Goal: Information Seeking & Learning: Learn about a topic

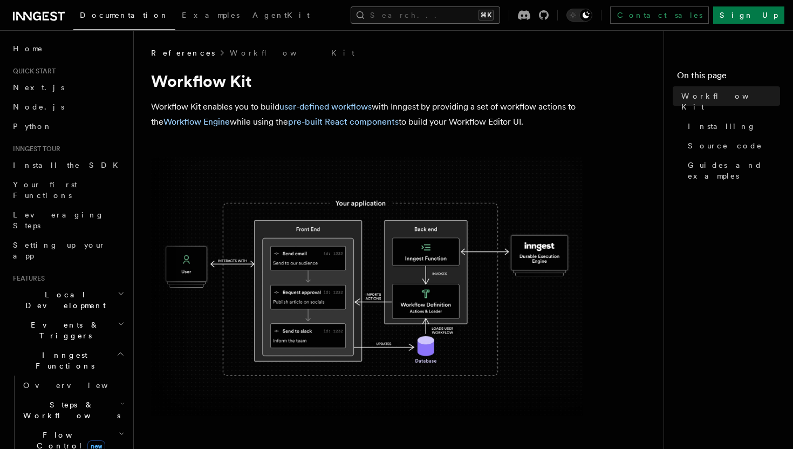
click at [429, 19] on button "Search... ⌘K" at bounding box center [425, 14] width 149 height 17
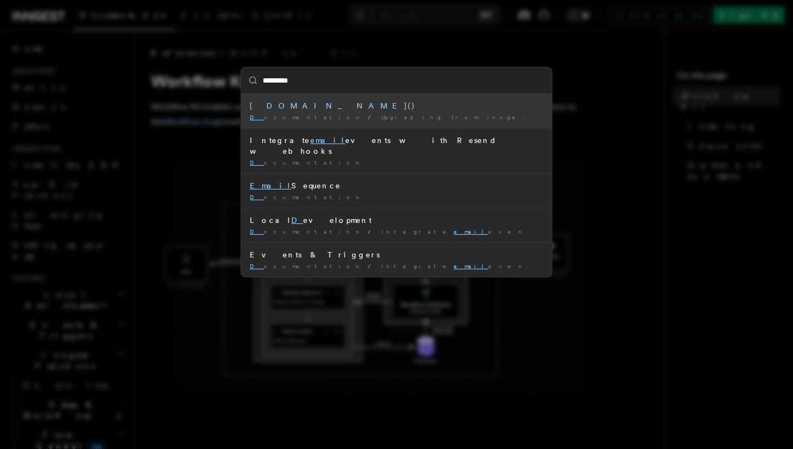
type input "**********"
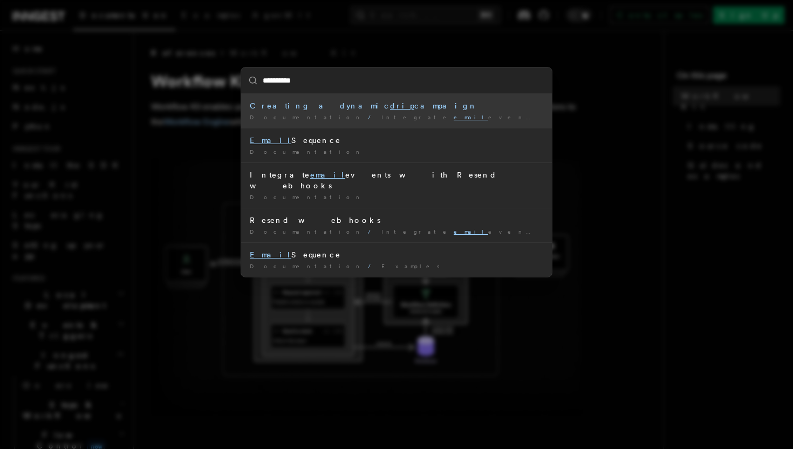
click at [440, 106] on div "Creating a dynamic drip campaign" at bounding box center [397, 105] width 294 height 11
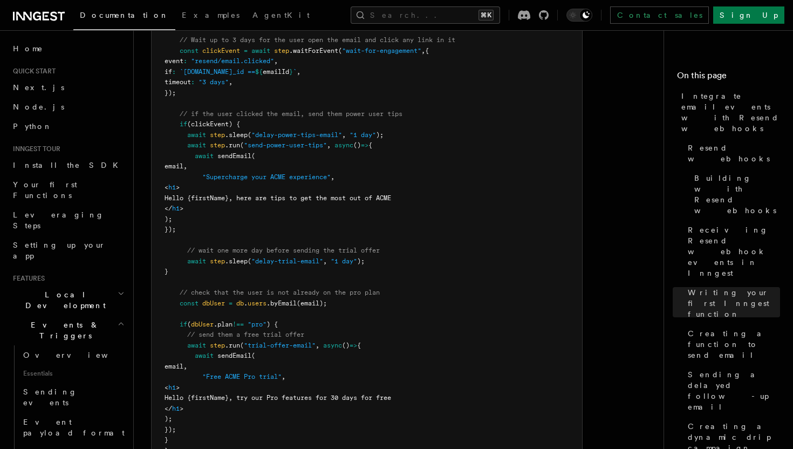
scroll to position [7134, 0]
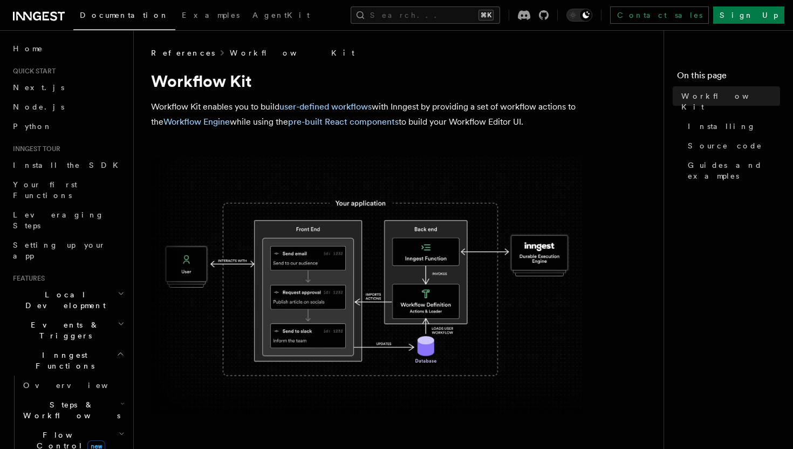
click at [233, 50] on link "Workflow Kit" at bounding box center [292, 52] width 125 height 11
click at [338, 105] on link "user-defined workflows" at bounding box center [325, 106] width 92 height 10
click at [193, 126] on link "Workflow Engine" at bounding box center [196, 122] width 66 height 10
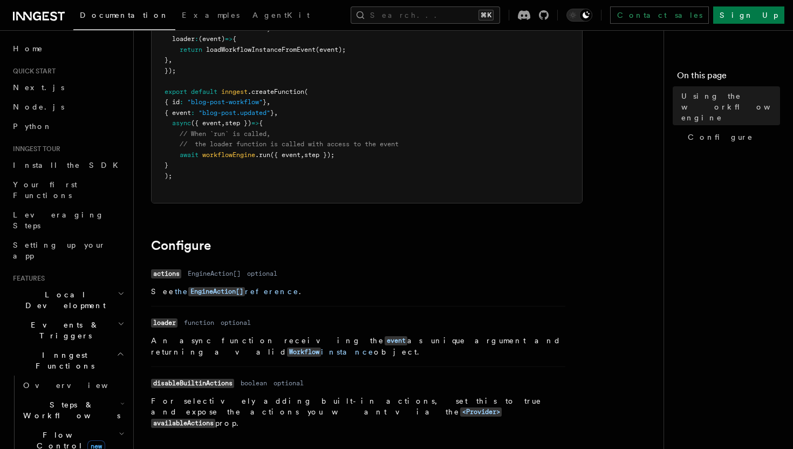
scroll to position [216, 0]
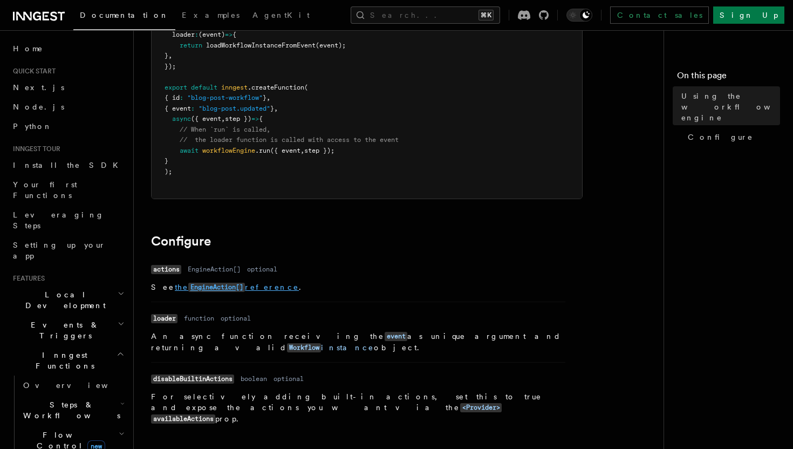
click at [224, 288] on code "EngineAction[]" at bounding box center [216, 287] width 57 height 9
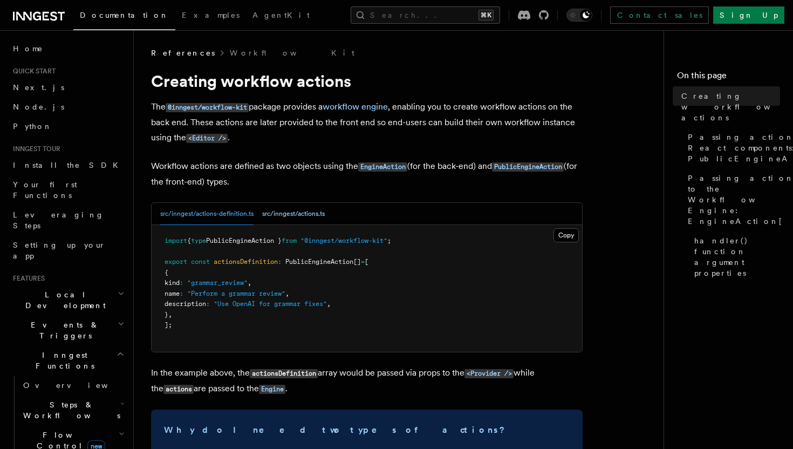
click at [305, 215] on button "src/inngest/actions.ts" at bounding box center [293, 214] width 63 height 22
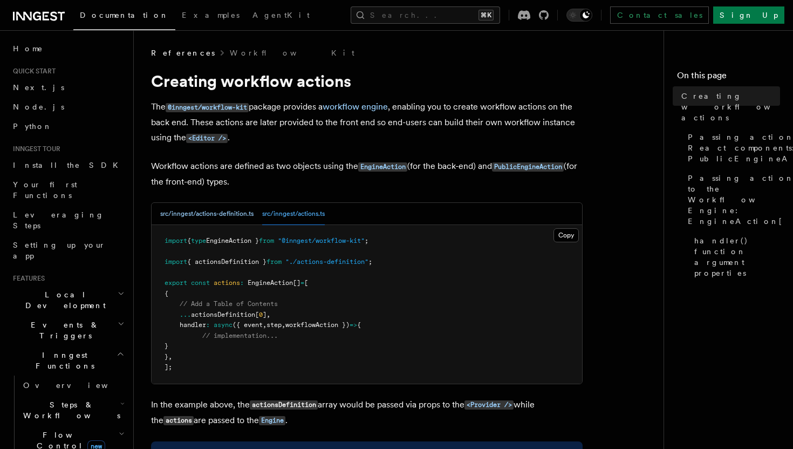
click at [235, 215] on button "src/inngest/actions-definition.ts" at bounding box center [206, 214] width 93 height 22
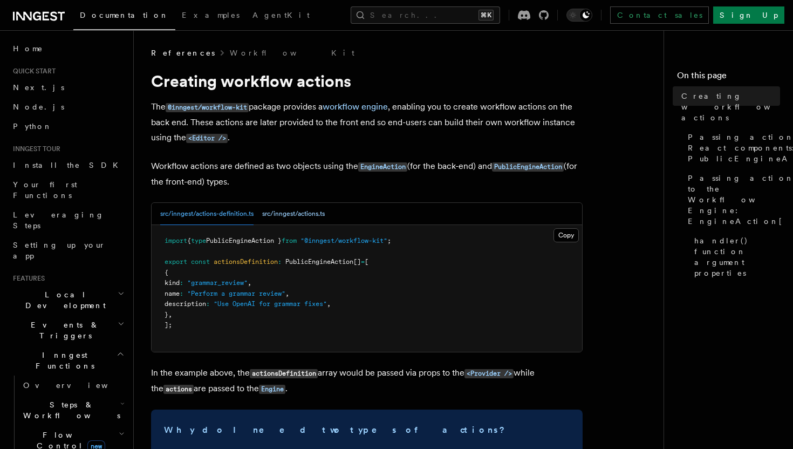
click at [300, 214] on button "src/inngest/actions.ts" at bounding box center [293, 214] width 63 height 22
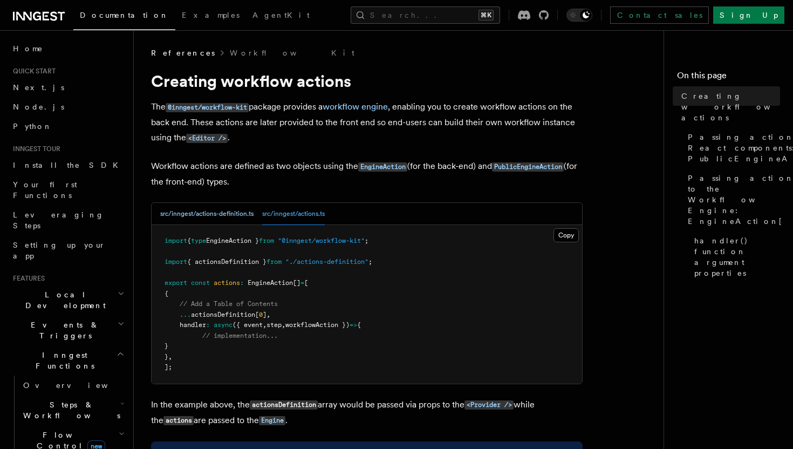
click at [240, 216] on button "src/inngest/actions-definition.ts" at bounding box center [206, 214] width 93 height 22
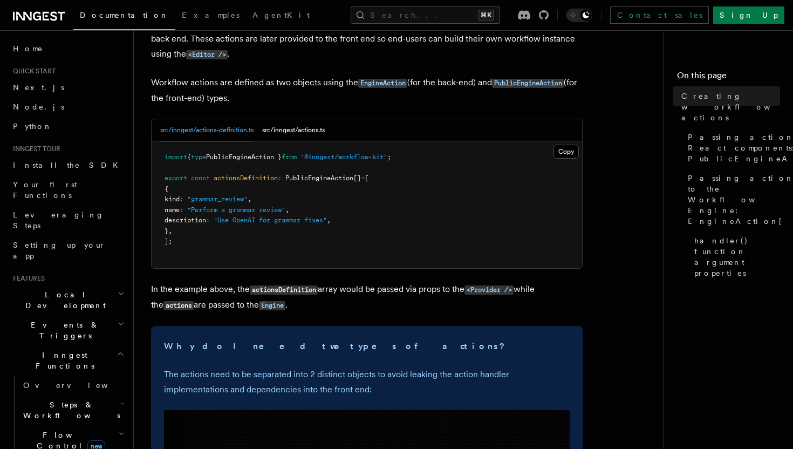
scroll to position [88, 0]
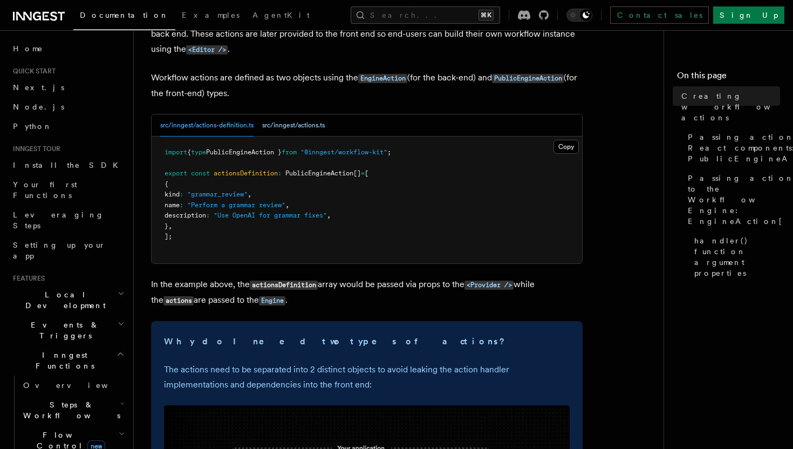
click at [318, 127] on button "src/inngest/actions.ts" at bounding box center [293, 125] width 63 height 22
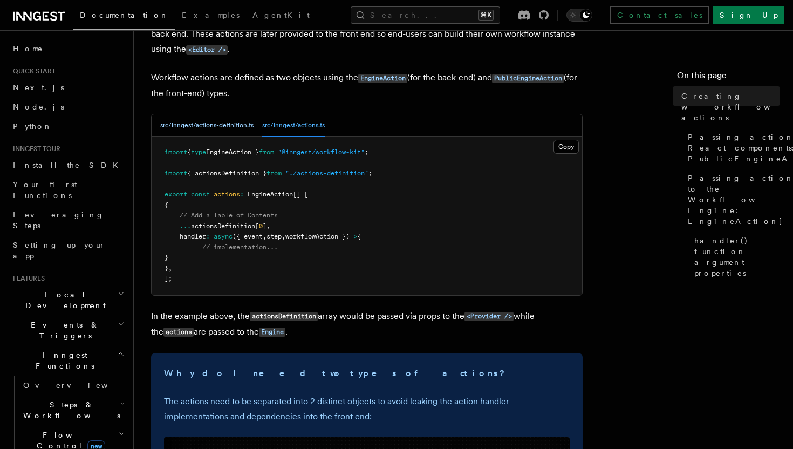
click at [228, 128] on button "src/inngest/actions-definition.ts" at bounding box center [206, 125] width 93 height 22
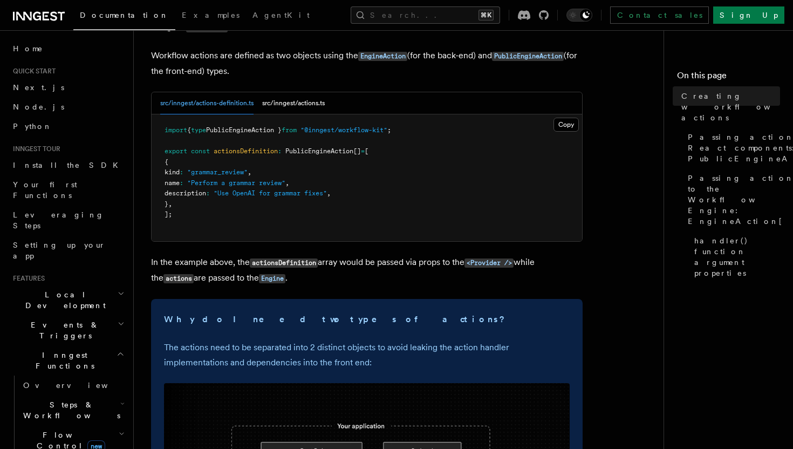
scroll to position [114, 0]
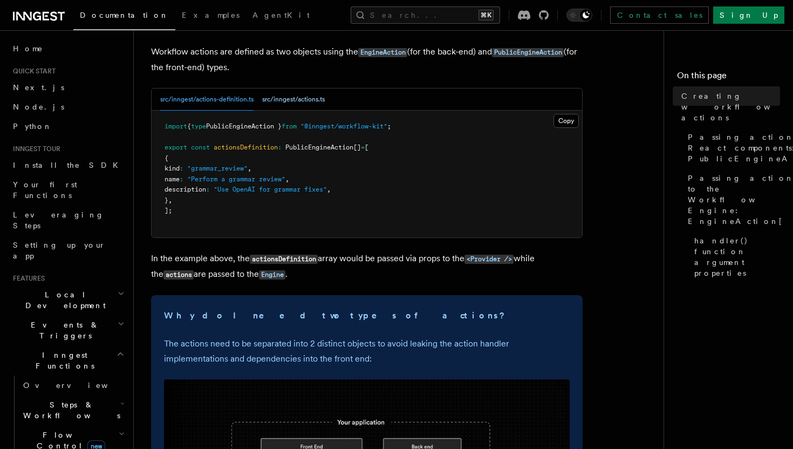
click at [314, 105] on button "src/inngest/actions.ts" at bounding box center [293, 99] width 63 height 22
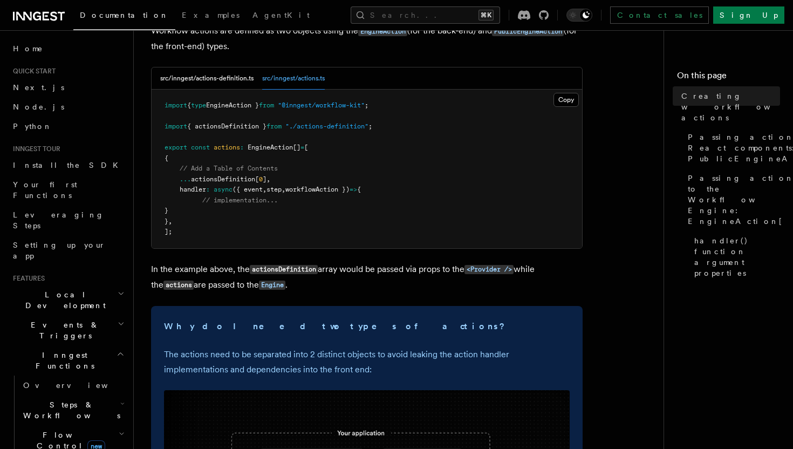
scroll to position [85, 0]
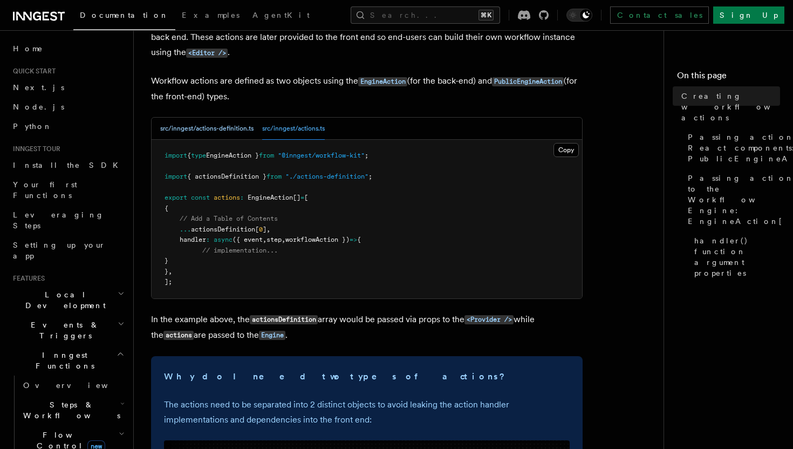
click at [248, 134] on button "src/inngest/actions-definition.ts" at bounding box center [206, 129] width 93 height 22
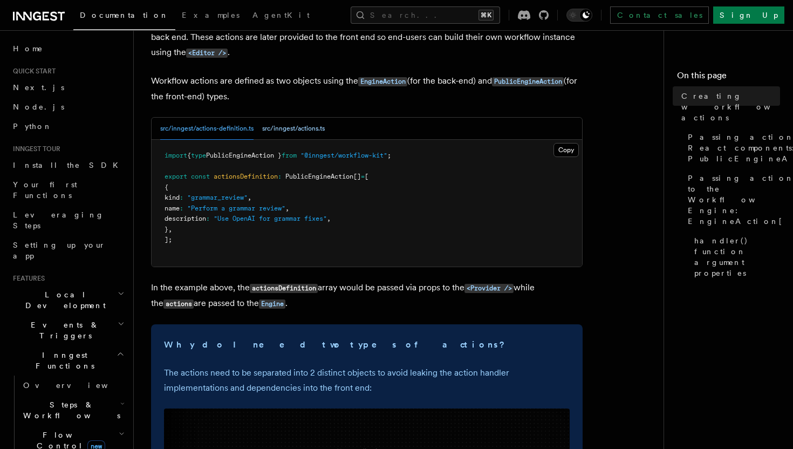
click at [280, 136] on button "src/inngest/actions.ts" at bounding box center [293, 129] width 63 height 22
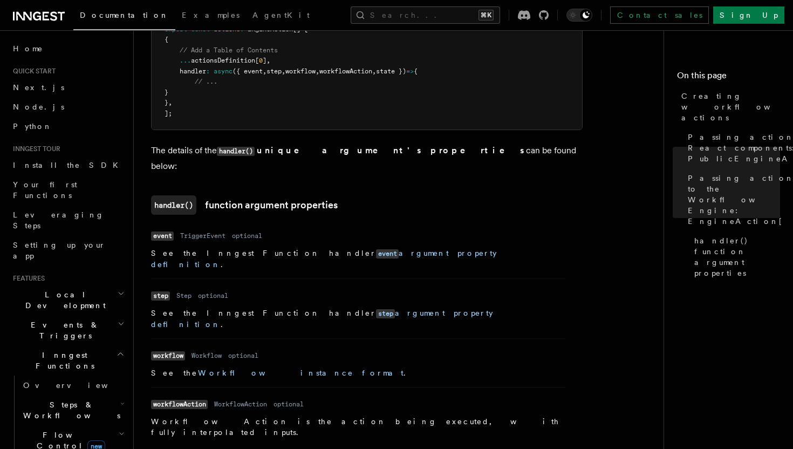
scroll to position [1322, 0]
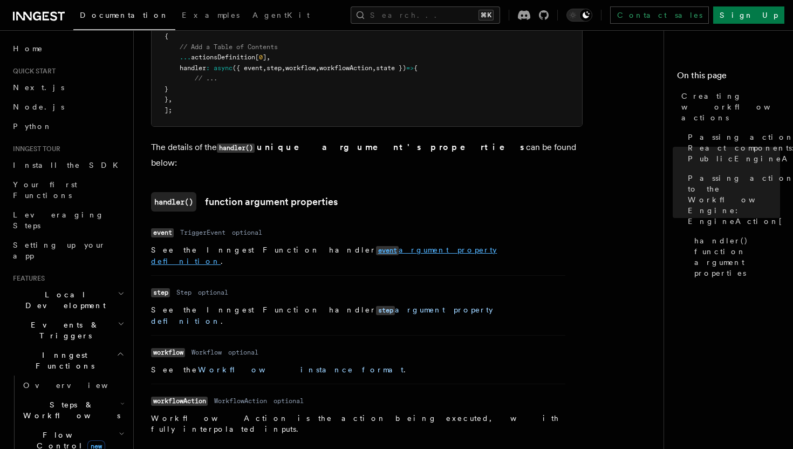
click at [343, 245] on link "event argument property definition" at bounding box center [324, 255] width 346 height 20
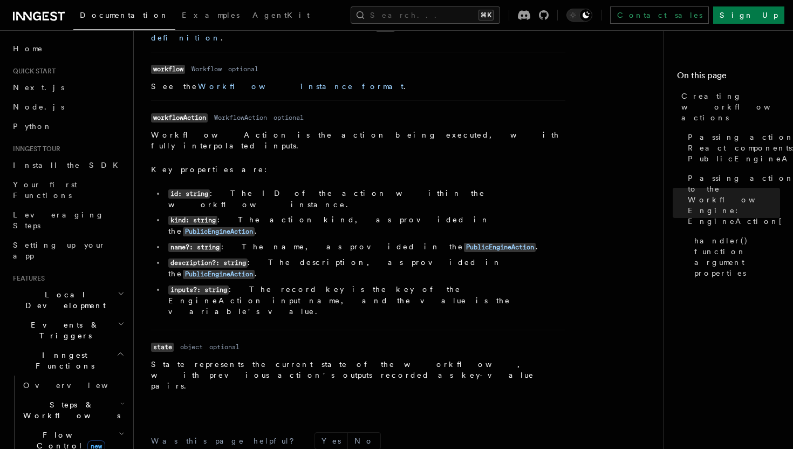
scroll to position [1587, 0]
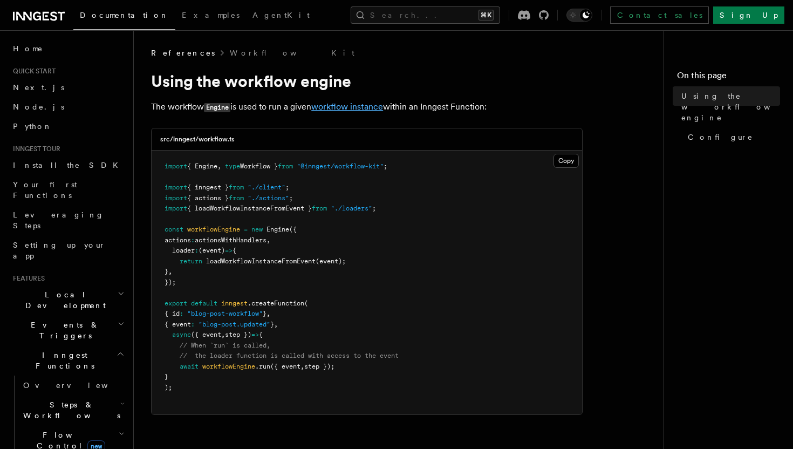
click at [379, 111] on link "workflow instance" at bounding box center [347, 106] width 72 height 10
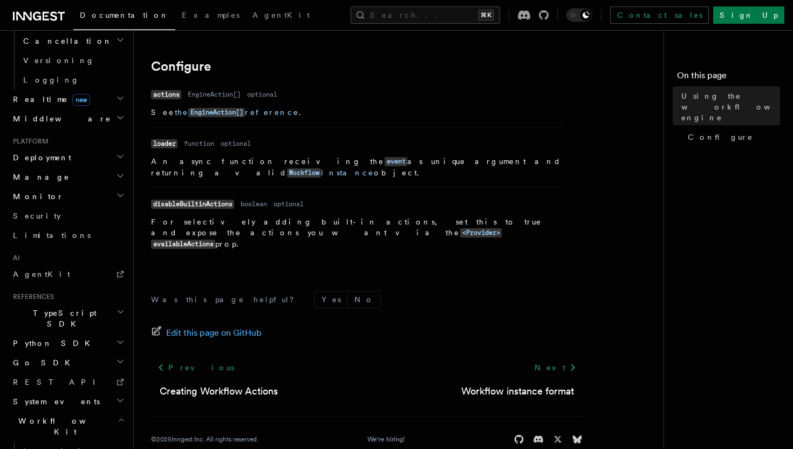
scroll to position [511, 0]
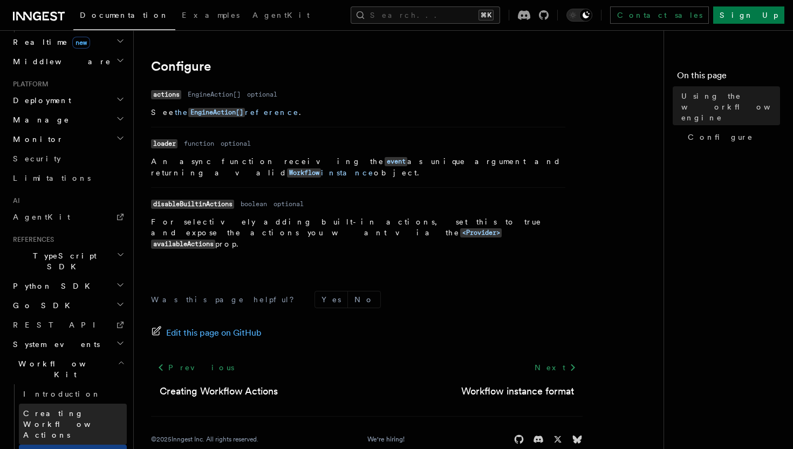
click at [101, 409] on span "Creating Workflow Actions" at bounding box center [70, 424] width 94 height 30
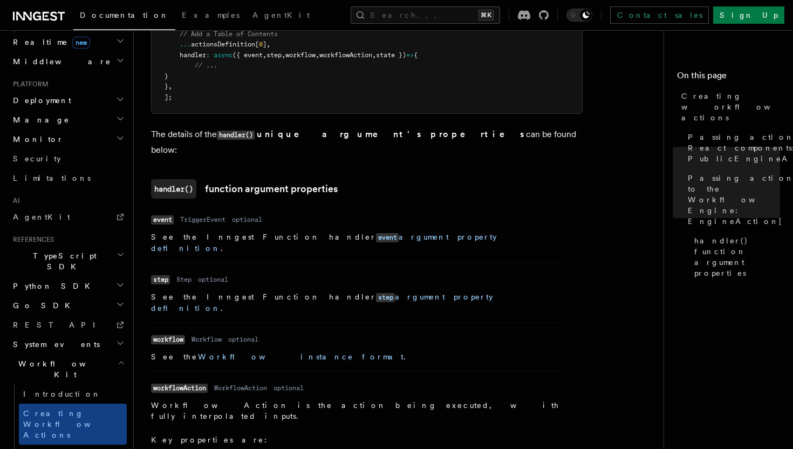
scroll to position [1396, 0]
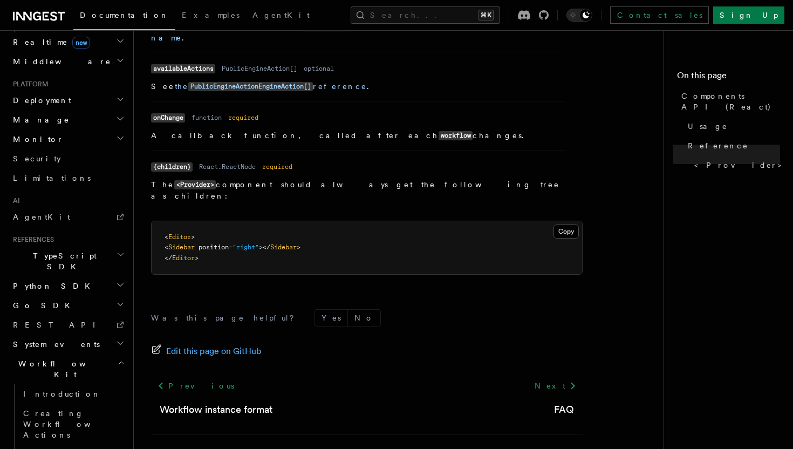
scroll to position [1015, 0]
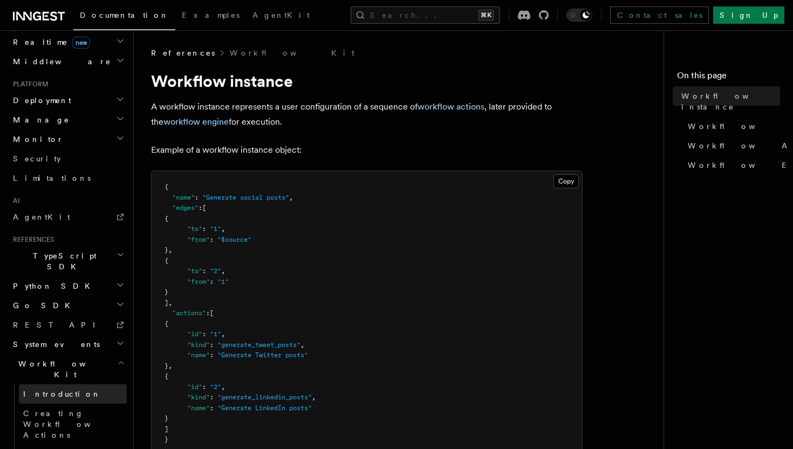
click at [86, 384] on link "Introduction" at bounding box center [73, 393] width 108 height 19
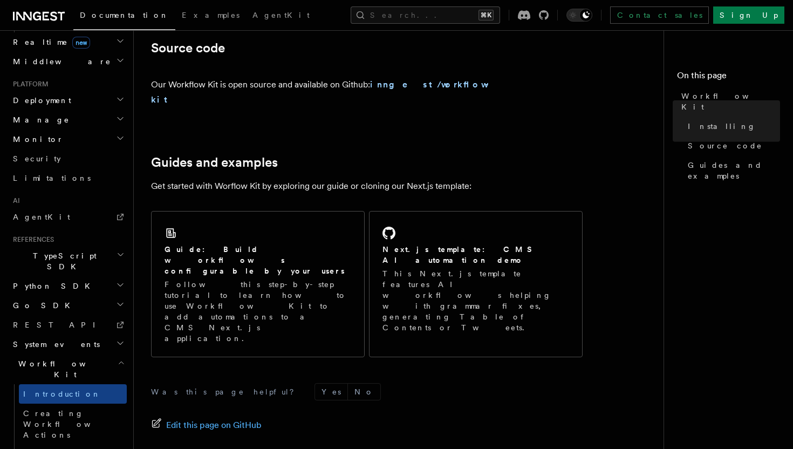
scroll to position [698, 0]
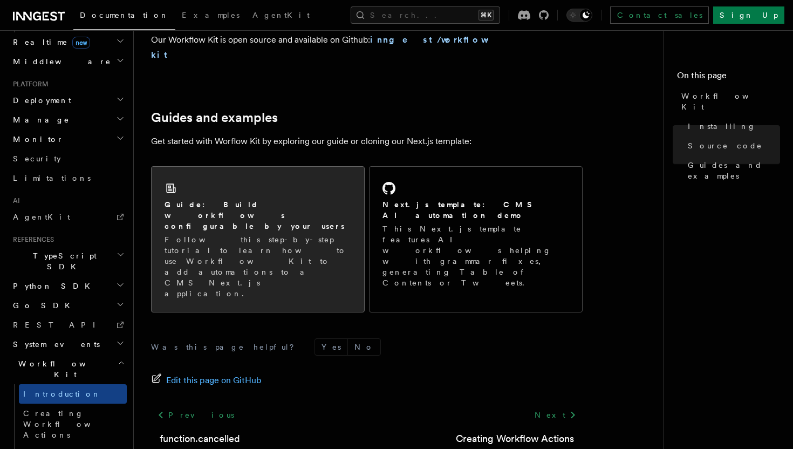
click at [328, 234] on p "Follow this step-by-step tutorial to learn how to use Workflow Kit to add autom…" at bounding box center [258, 266] width 187 height 65
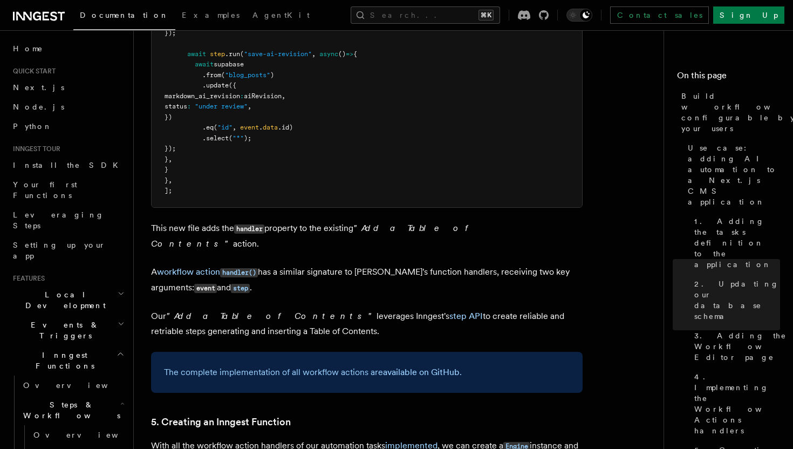
scroll to position [4353, 0]
click at [432, 414] on h3 "5. Creating an Inngest Function" at bounding box center [367, 421] width 432 height 15
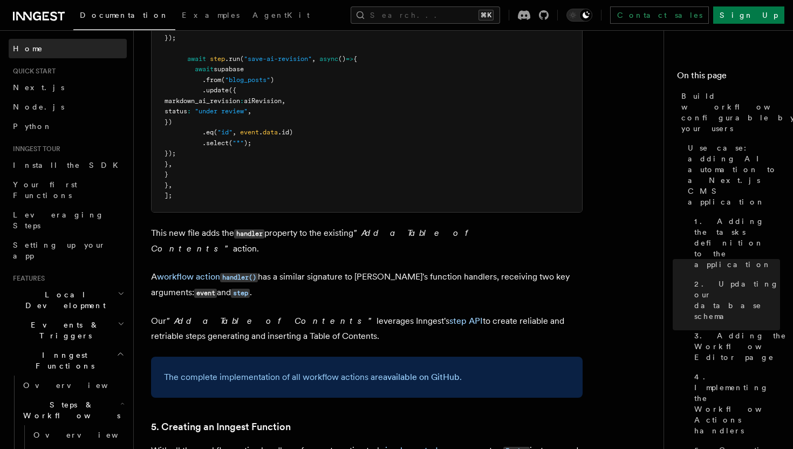
scroll to position [4369, 0]
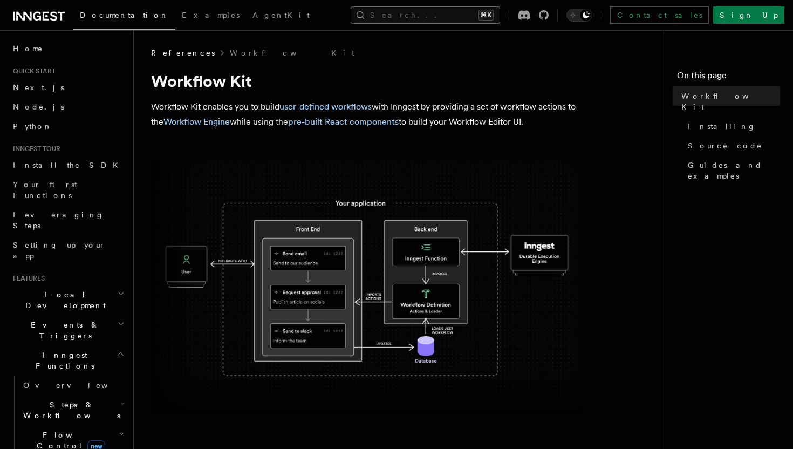
click at [496, 21] on button "Search... ⌘K" at bounding box center [425, 14] width 149 height 17
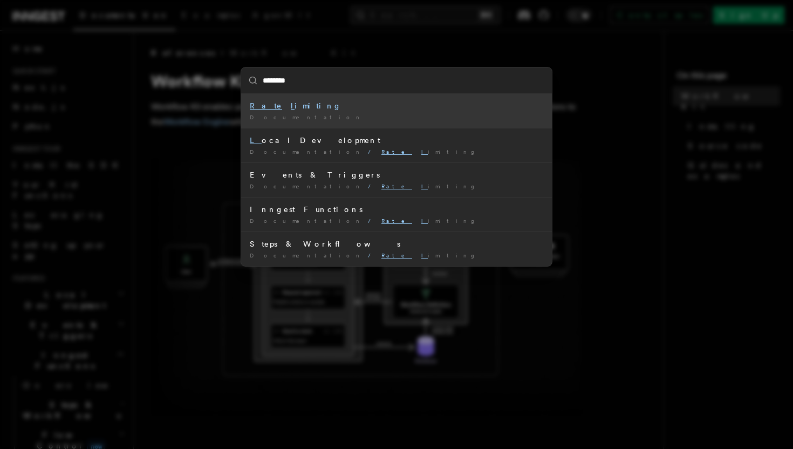
type input "*********"
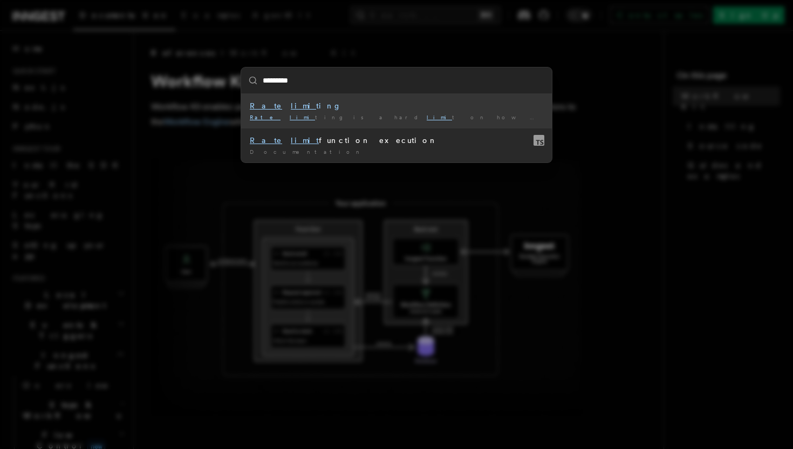
click at [431, 104] on div "Rate limi ting" at bounding box center [397, 105] width 294 height 11
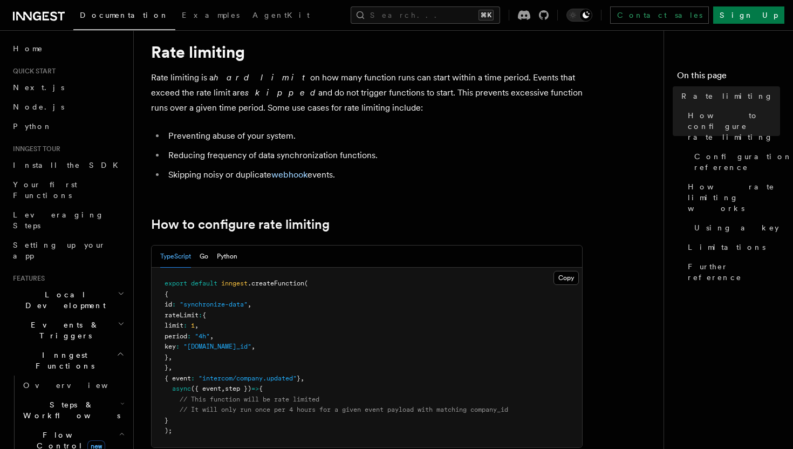
scroll to position [55, 0]
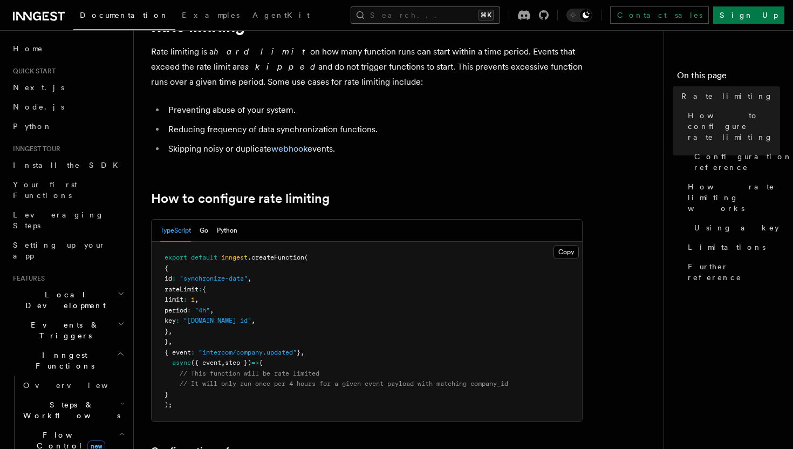
click at [465, 17] on button "Search... ⌘K" at bounding box center [425, 14] width 149 height 17
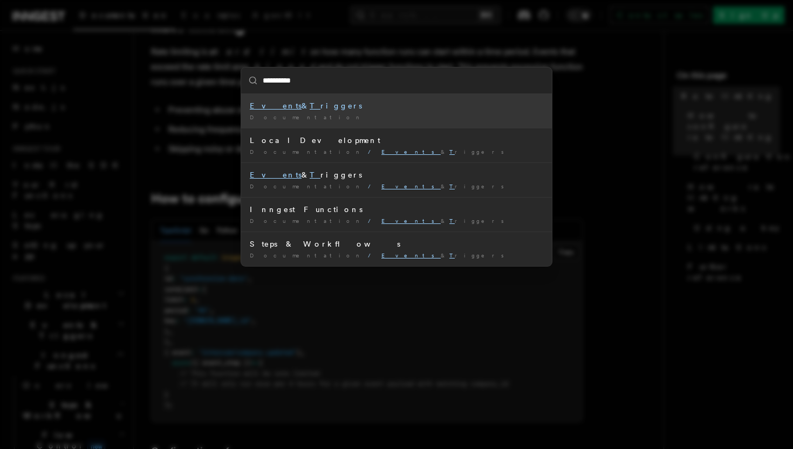
type input "**********"
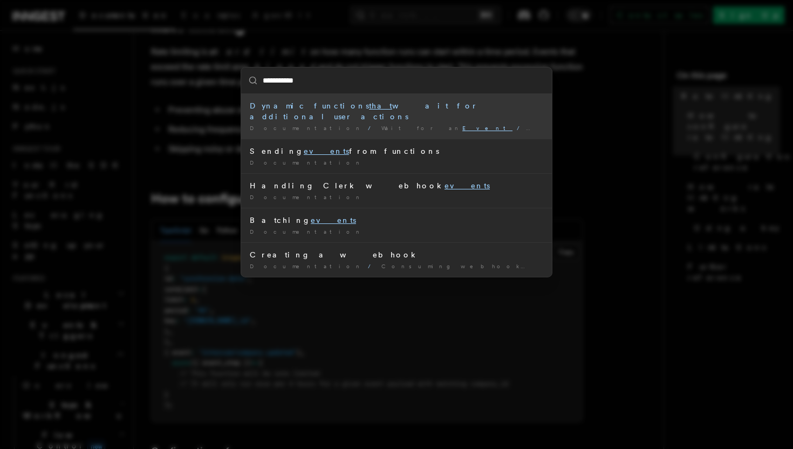
click at [504, 124] on div "Documentation / Wait for an Event / Examples /" at bounding box center [397, 128] width 294 height 8
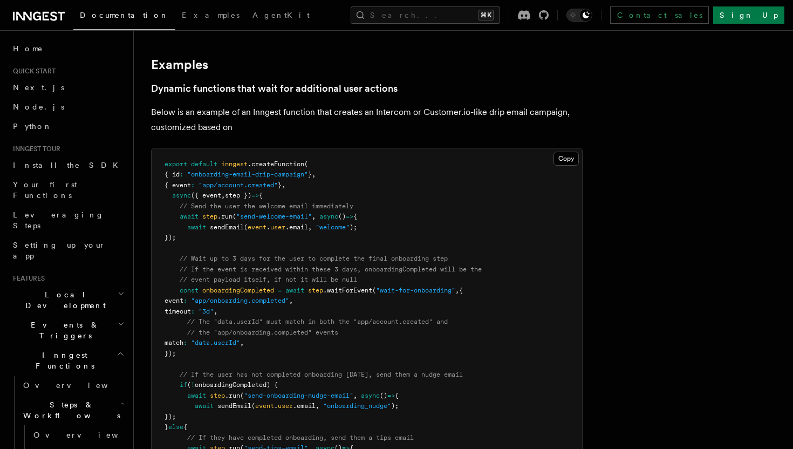
scroll to position [476, 0]
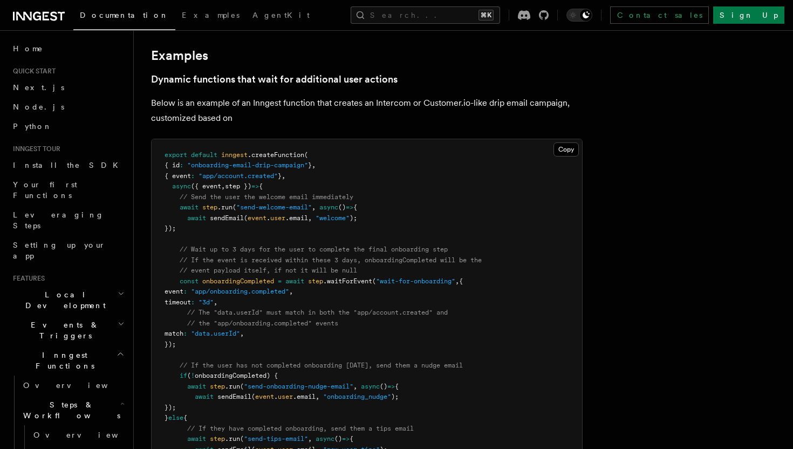
click at [254, 120] on p "Below is an example of an Inngest function that creates an Intercom or Customer…" at bounding box center [367, 110] width 432 height 30
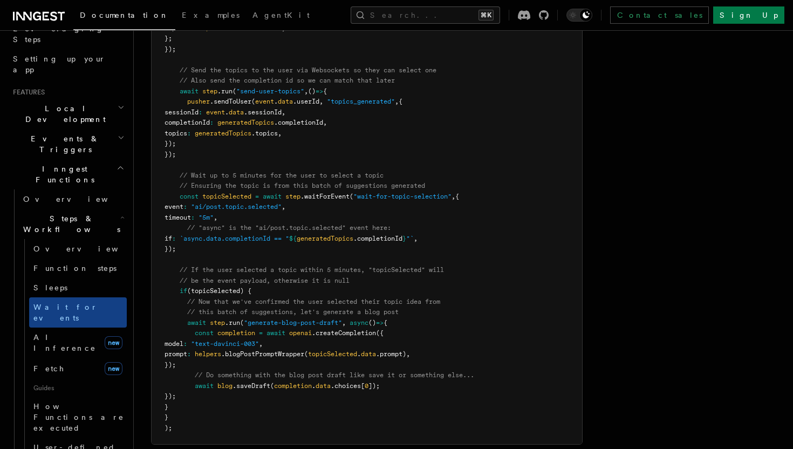
scroll to position [187, 0]
click at [101, 277] on link "Sleeps" at bounding box center [78, 286] width 98 height 19
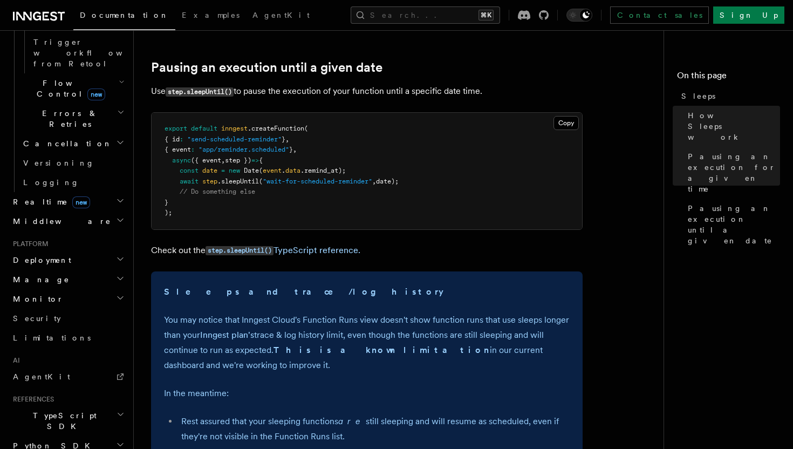
scroll to position [862, 0]
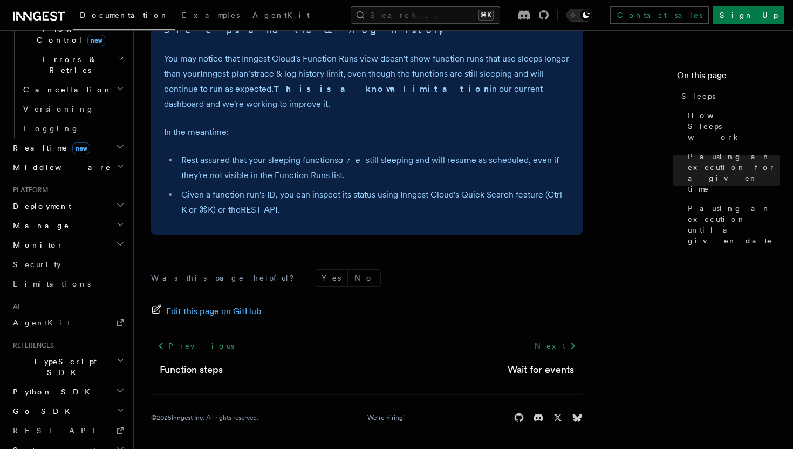
scroll to position [762, 0]
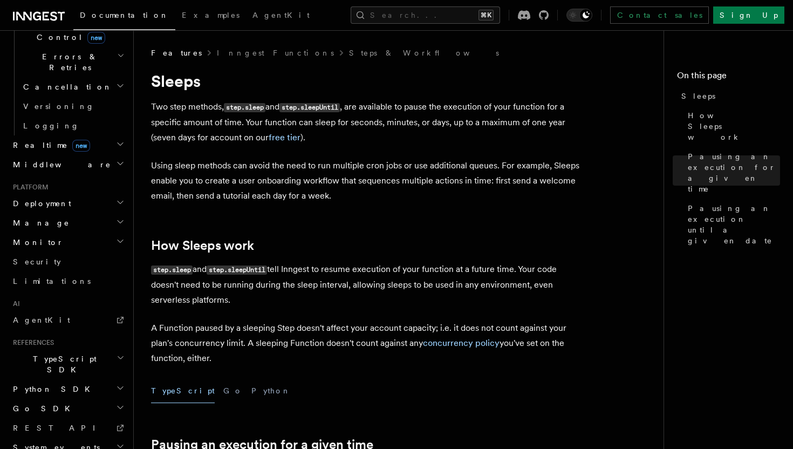
scroll to position [511, 0]
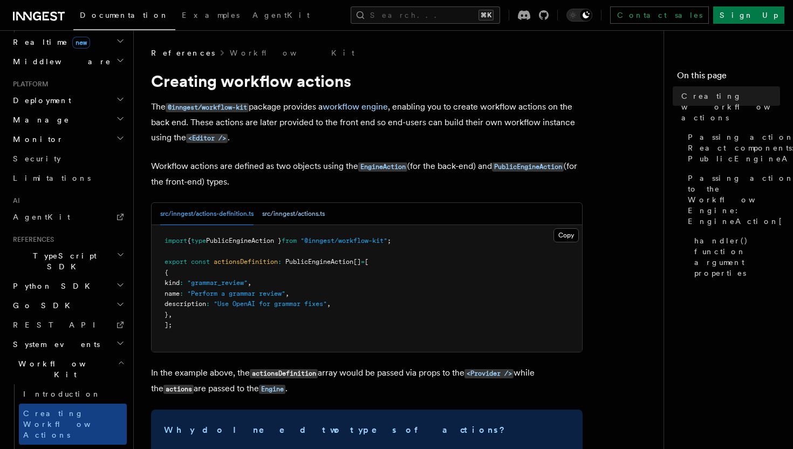
click at [301, 216] on button "src/inngest/actions.ts" at bounding box center [293, 214] width 63 height 22
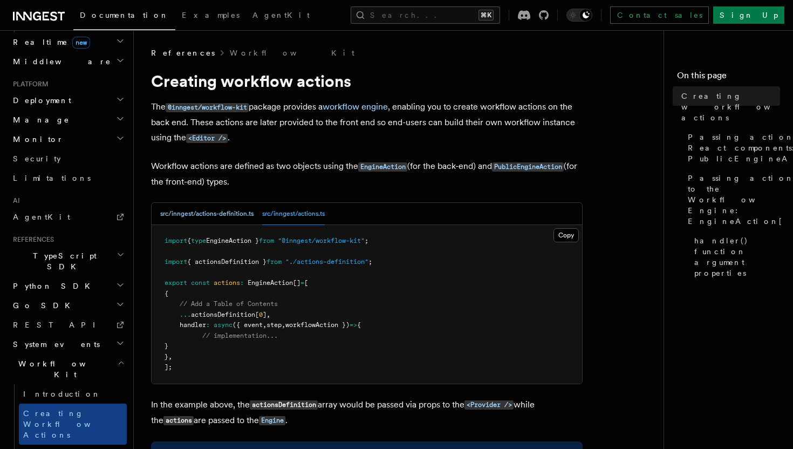
click at [233, 214] on button "src/inngest/actions-definition.ts" at bounding box center [206, 214] width 93 height 22
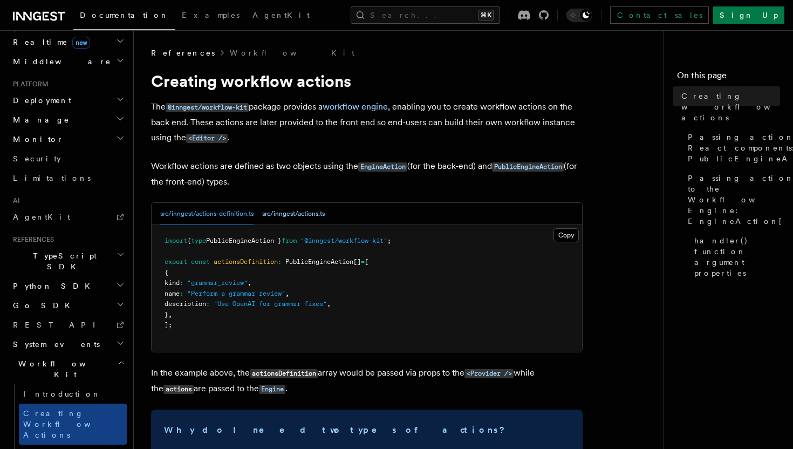
click at [298, 214] on button "src/inngest/actions.ts" at bounding box center [293, 214] width 63 height 22
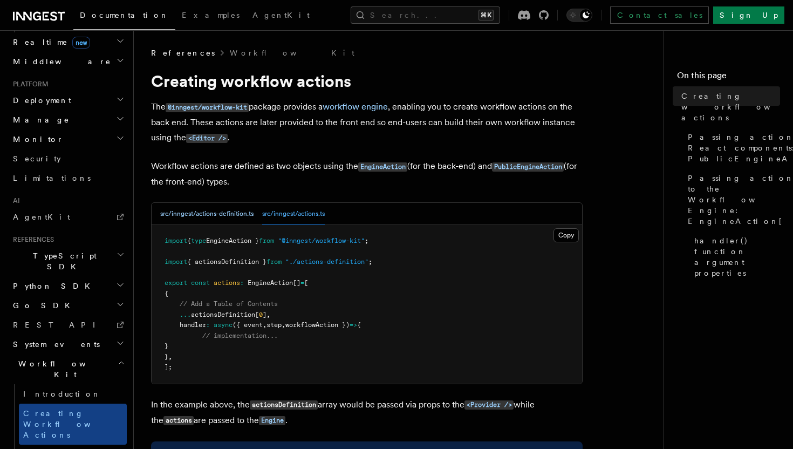
click at [240, 213] on button "src/inngest/actions-definition.ts" at bounding box center [206, 214] width 93 height 22
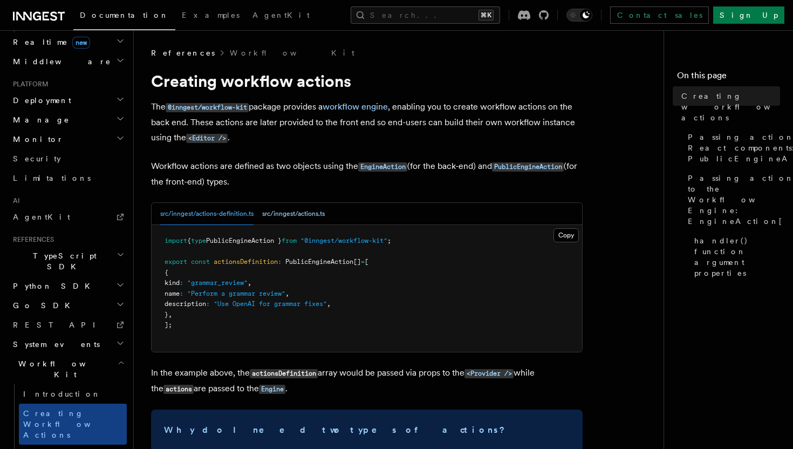
click at [300, 214] on button "src/inngest/actions.ts" at bounding box center [293, 214] width 63 height 22
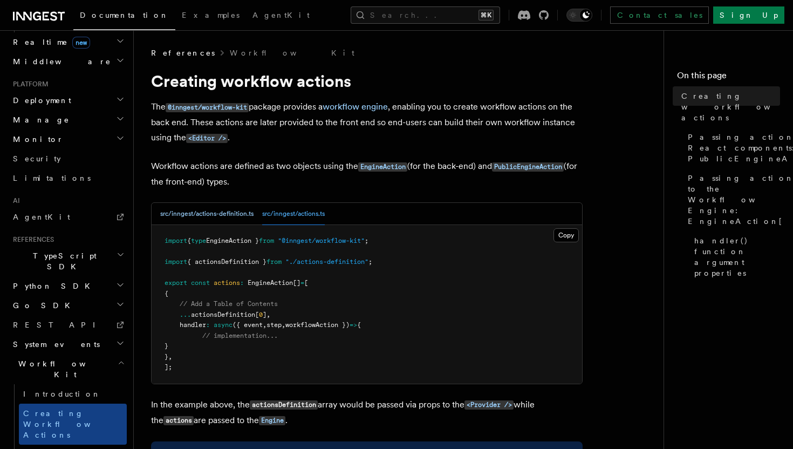
click at [224, 214] on button "src/inngest/actions-definition.ts" at bounding box center [206, 214] width 93 height 22
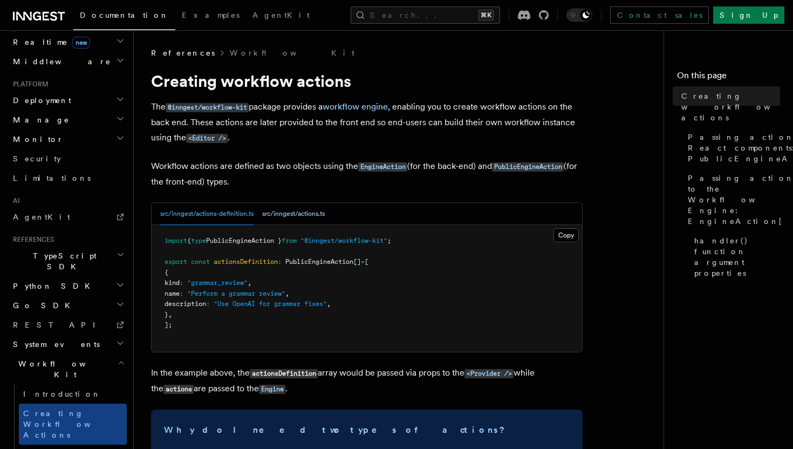
click at [278, 214] on button "src/inngest/actions.ts" at bounding box center [293, 214] width 63 height 22
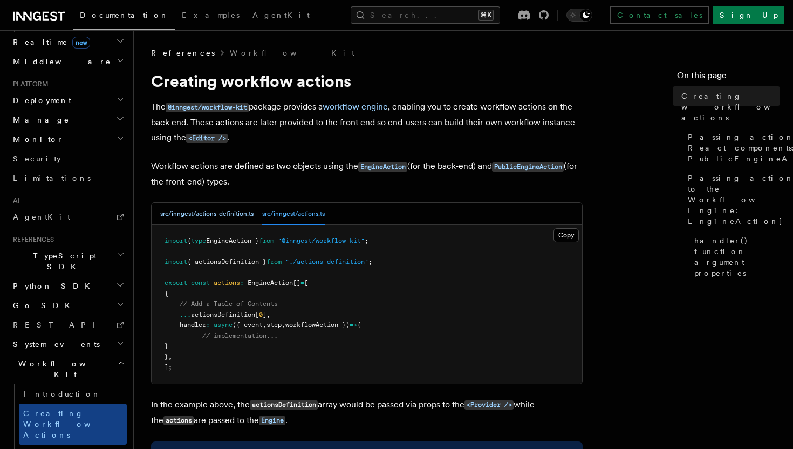
click at [231, 217] on button "src/inngest/actions-definition.ts" at bounding box center [206, 214] width 93 height 22
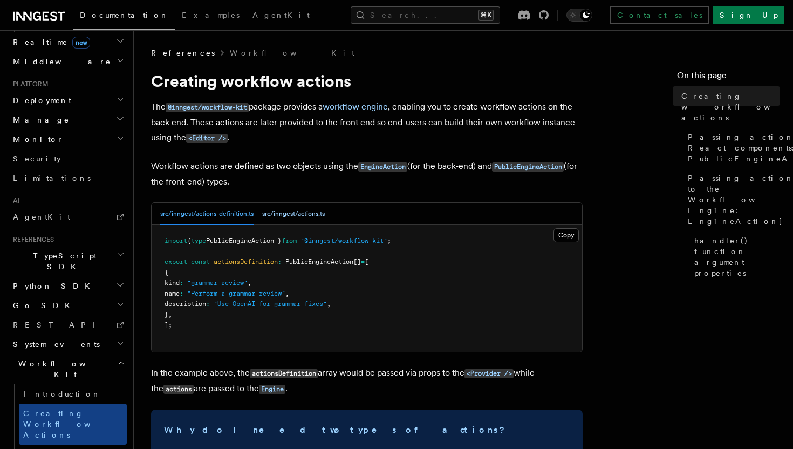
click at [288, 217] on button "src/inngest/actions.ts" at bounding box center [293, 214] width 63 height 22
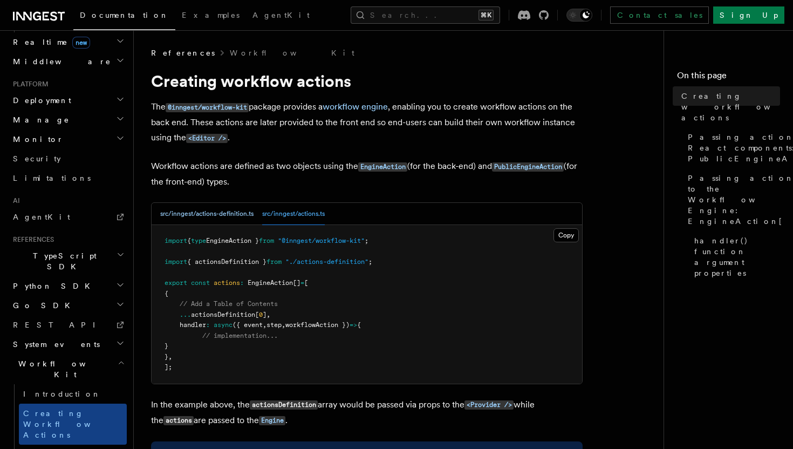
click at [244, 221] on button "src/inngest/actions-definition.ts" at bounding box center [206, 214] width 93 height 22
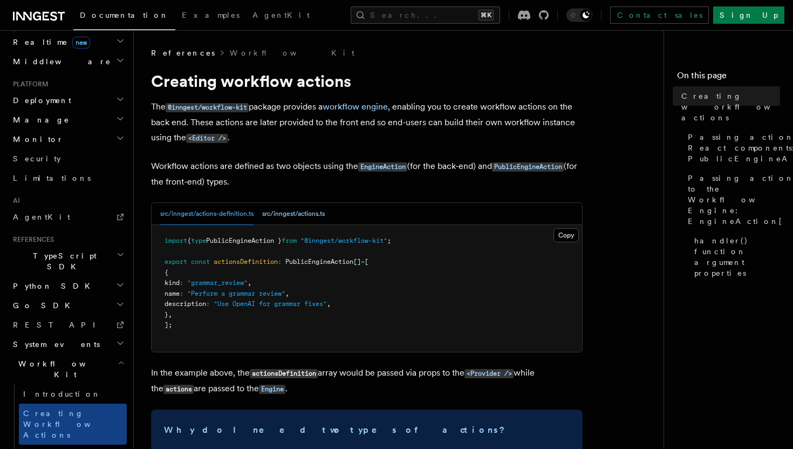
click at [293, 221] on button "src/inngest/actions.ts" at bounding box center [293, 214] width 63 height 22
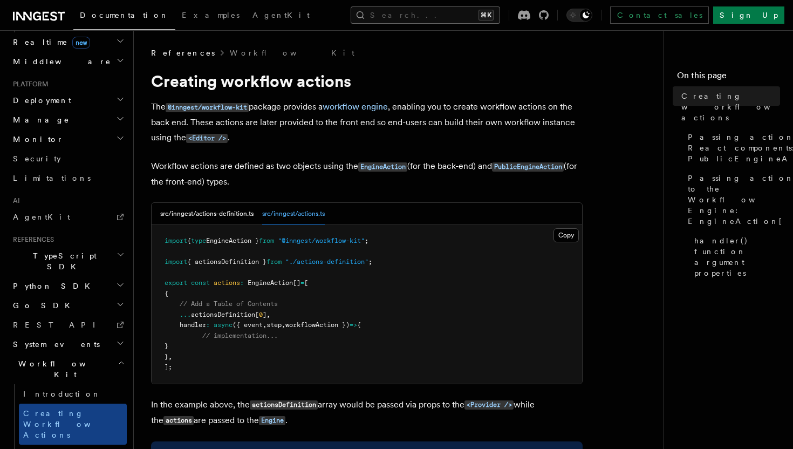
click at [401, 20] on button "Search... ⌘K" at bounding box center [425, 14] width 149 height 17
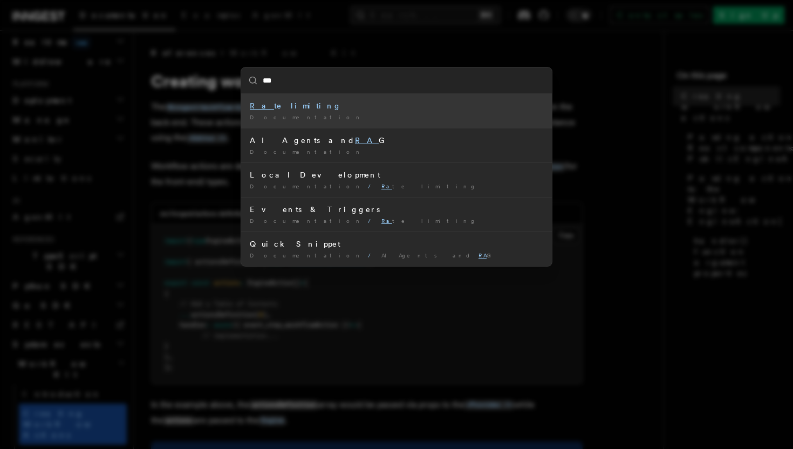
type input "****"
click at [391, 115] on div "Documentation /" at bounding box center [397, 117] width 294 height 8
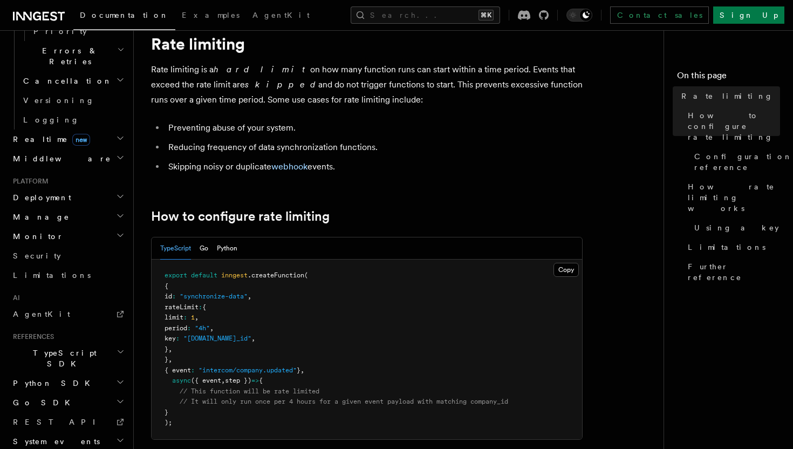
scroll to position [44, 0]
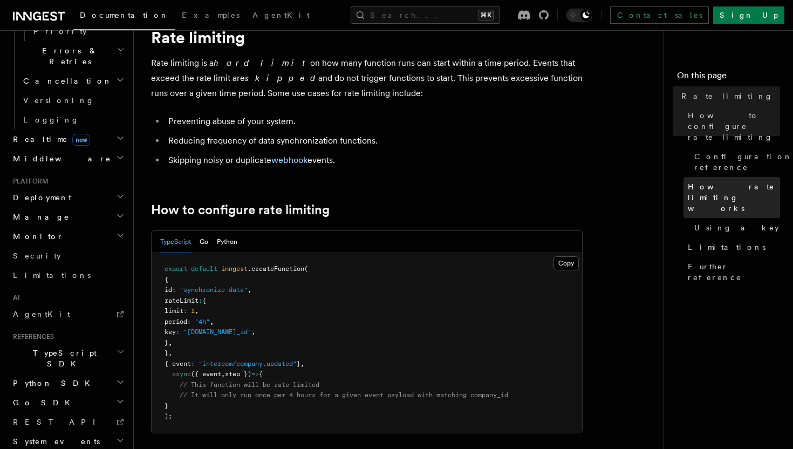
click at [701, 181] on span "How rate limiting works" at bounding box center [734, 197] width 92 height 32
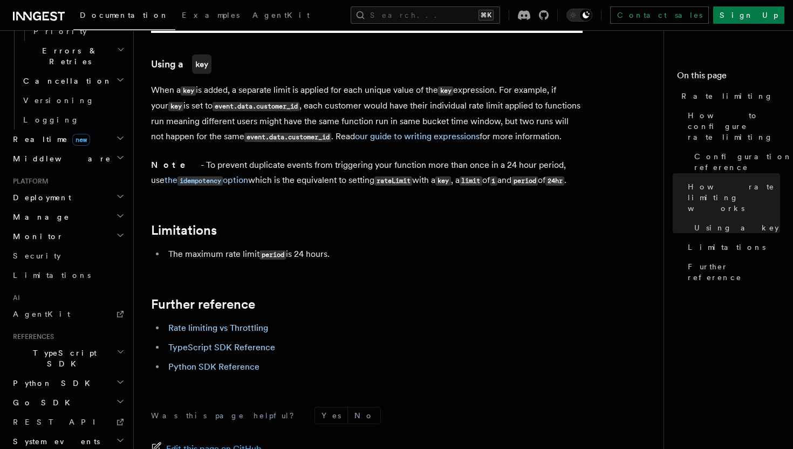
scroll to position [1643, 0]
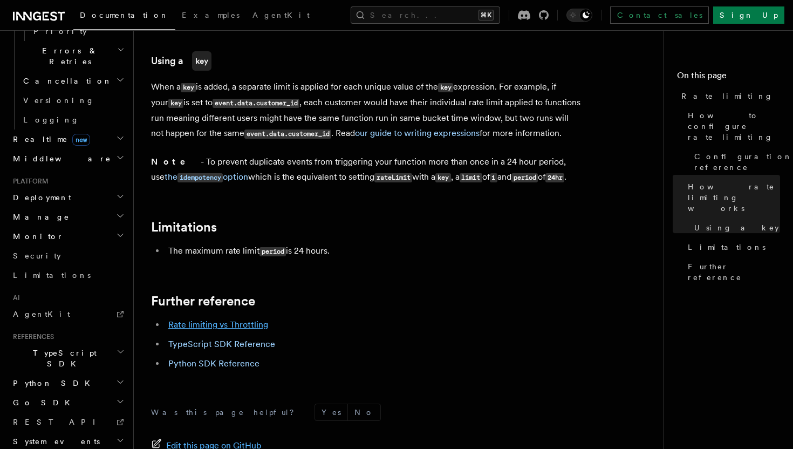
click at [233, 319] on link "Rate limiting vs Throttling" at bounding box center [218, 324] width 100 height 10
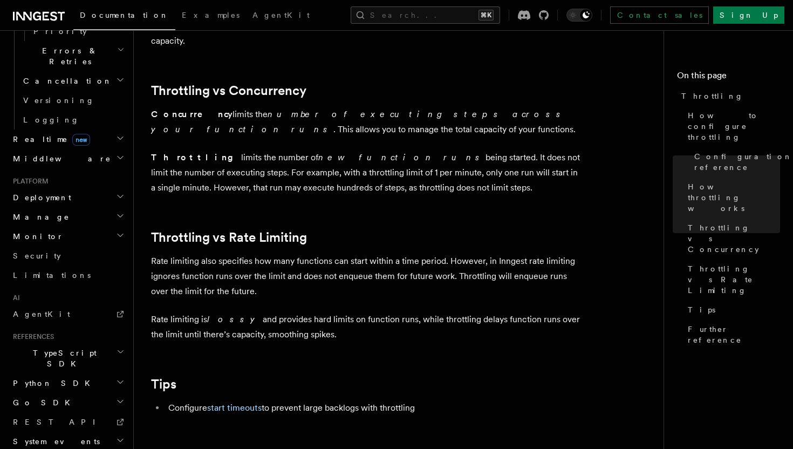
scroll to position [979, 0]
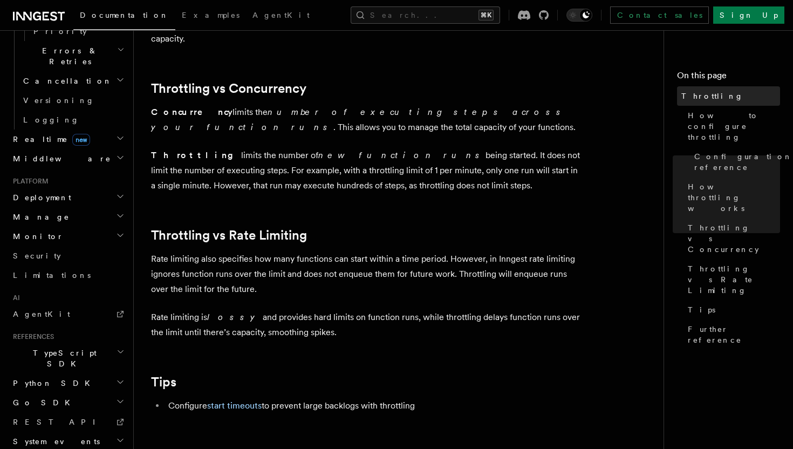
click at [691, 88] on link "Throttling" at bounding box center [728, 95] width 103 height 19
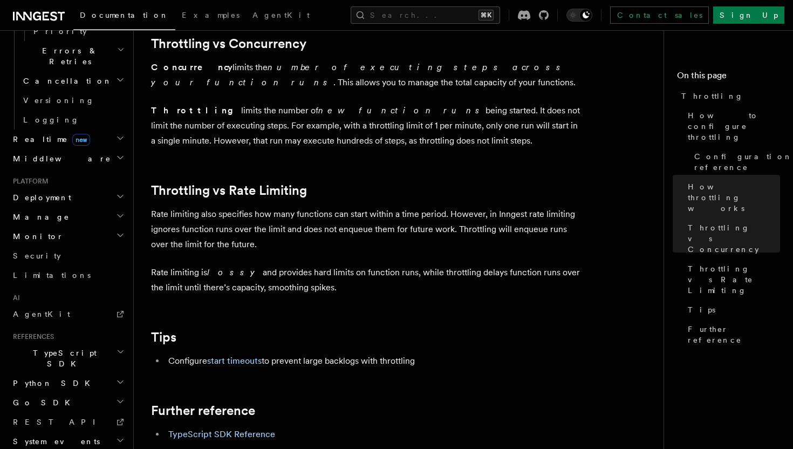
scroll to position [998, 0]
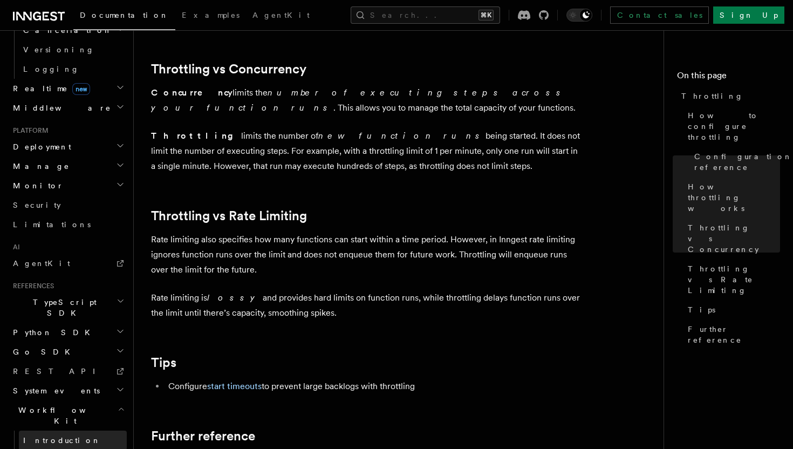
scroll to position [608, 0]
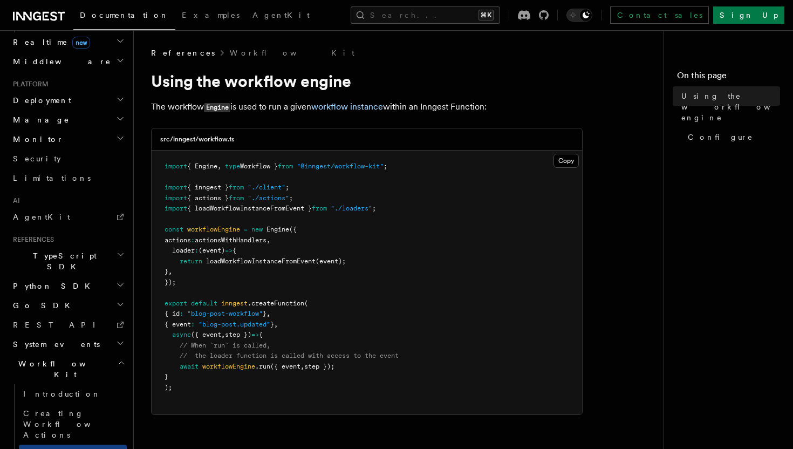
click at [361, 273] on pre "import { Engine , type Workflow } from "@inngest/workflow-kit" ; import { innge…" at bounding box center [367, 283] width 431 height 264
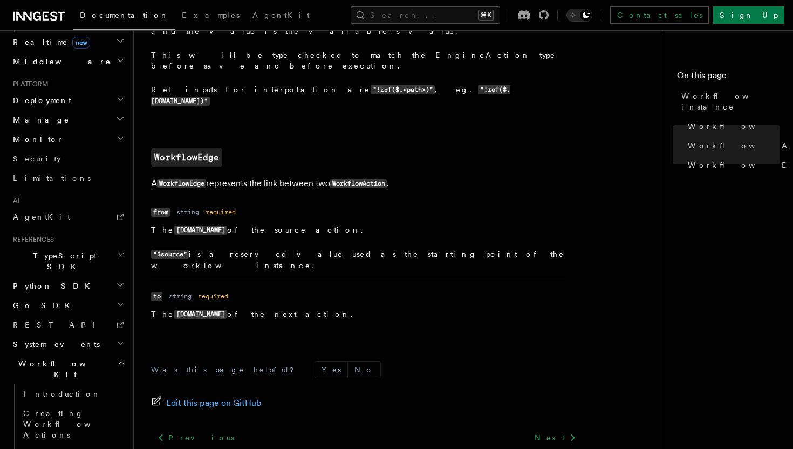
scroll to position [1216, 0]
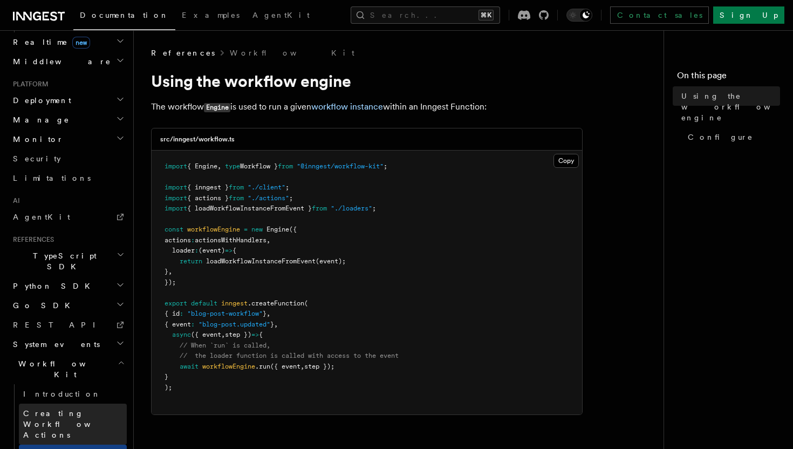
click at [107, 404] on link "Creating Workflow Actions" at bounding box center [73, 424] width 108 height 41
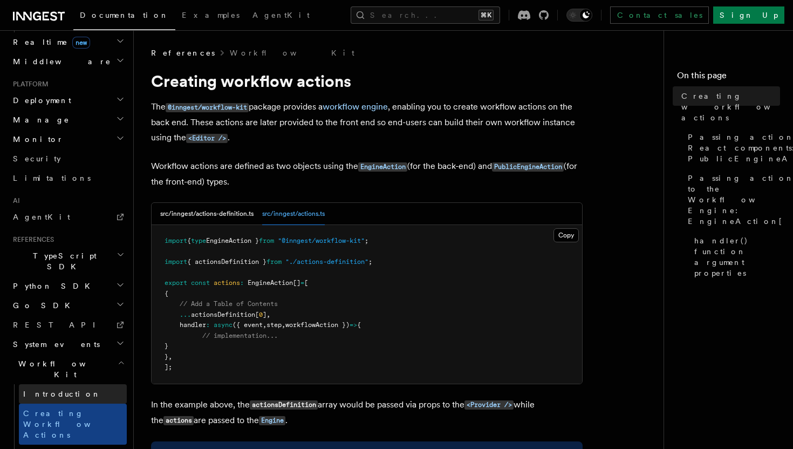
click at [97, 384] on link "Introduction" at bounding box center [73, 393] width 108 height 19
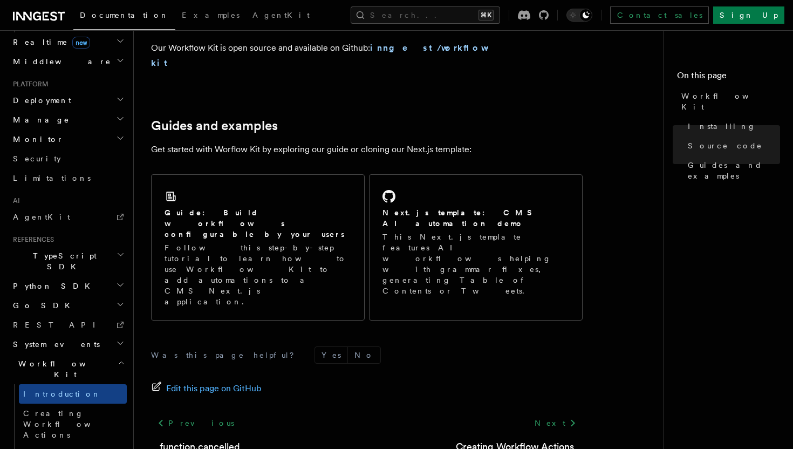
scroll to position [691, 0]
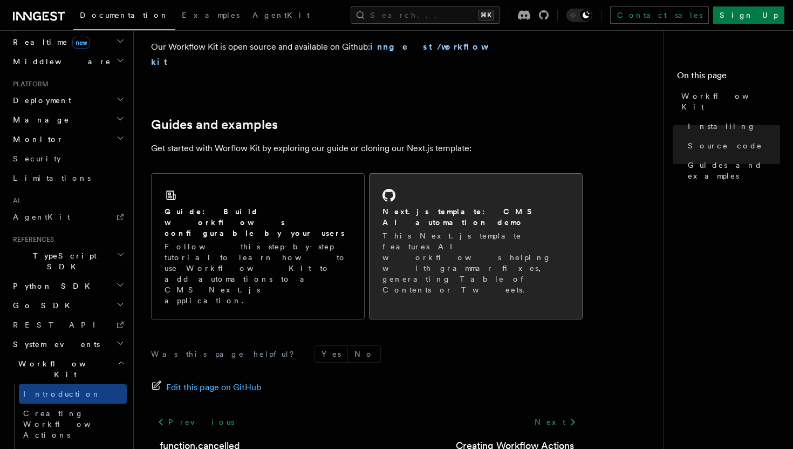
click at [393, 230] on p "This Next.js template features AI workflows helping with grammar fixes, generat…" at bounding box center [476, 262] width 187 height 65
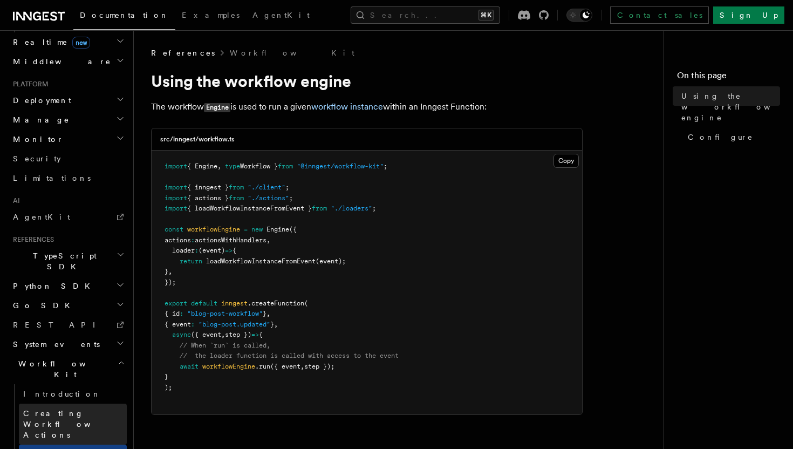
click at [93, 409] on span "Creating Workflow Actions" at bounding box center [70, 424] width 94 height 30
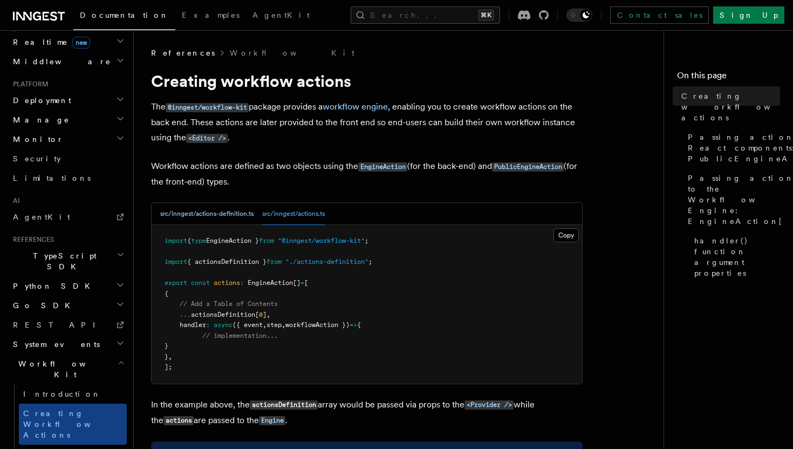
click at [244, 209] on button "src/inngest/actions-definition.ts" at bounding box center [206, 214] width 93 height 22
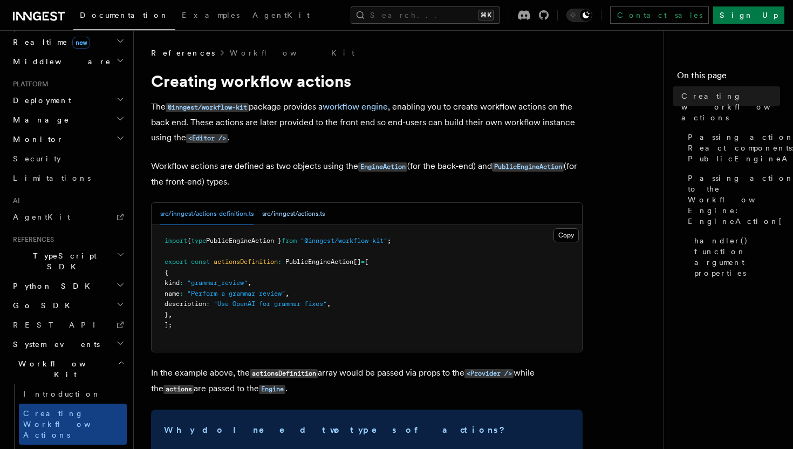
click at [286, 211] on button "src/inngest/actions.ts" at bounding box center [293, 214] width 63 height 22
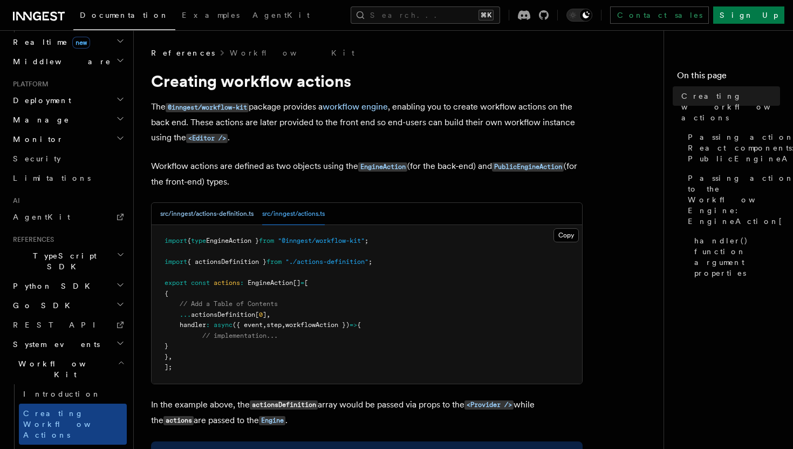
click at [230, 214] on button "src/inngest/actions-definition.ts" at bounding box center [206, 214] width 93 height 22
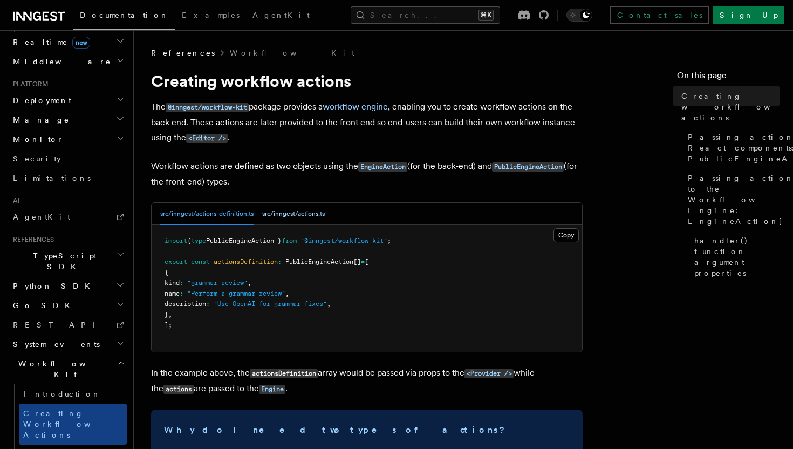
click at [305, 217] on button "src/inngest/actions.ts" at bounding box center [293, 214] width 63 height 22
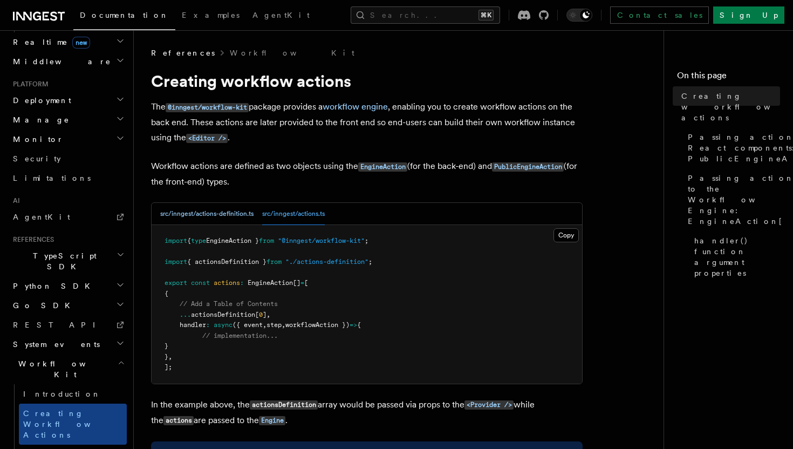
click at [223, 220] on button "src/inngest/actions-definition.ts" at bounding box center [206, 214] width 93 height 22
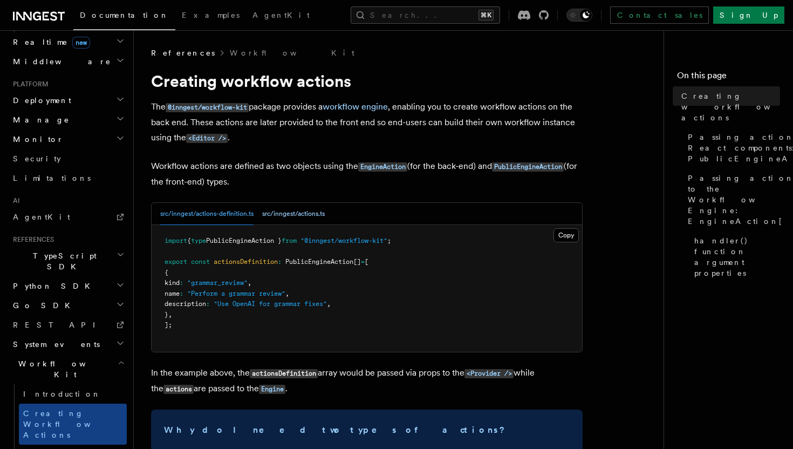
click at [292, 216] on button "src/inngest/actions.ts" at bounding box center [293, 214] width 63 height 22
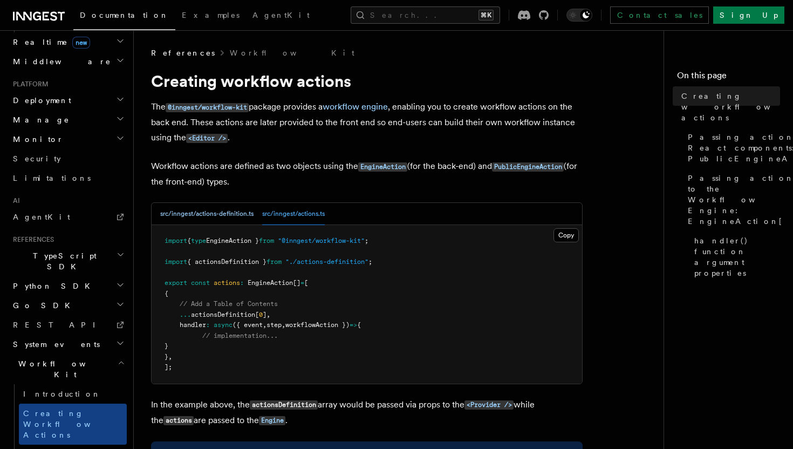
click at [234, 214] on button "src/inngest/actions-definition.ts" at bounding box center [206, 214] width 93 height 22
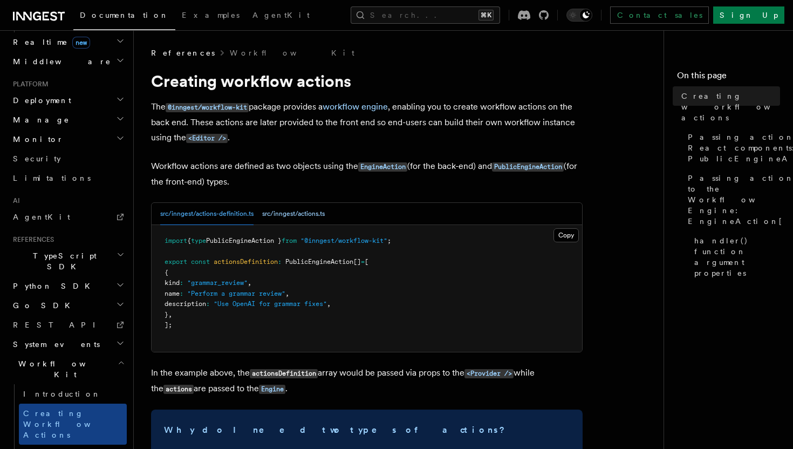
click at [303, 216] on button "src/inngest/actions.ts" at bounding box center [293, 214] width 63 height 22
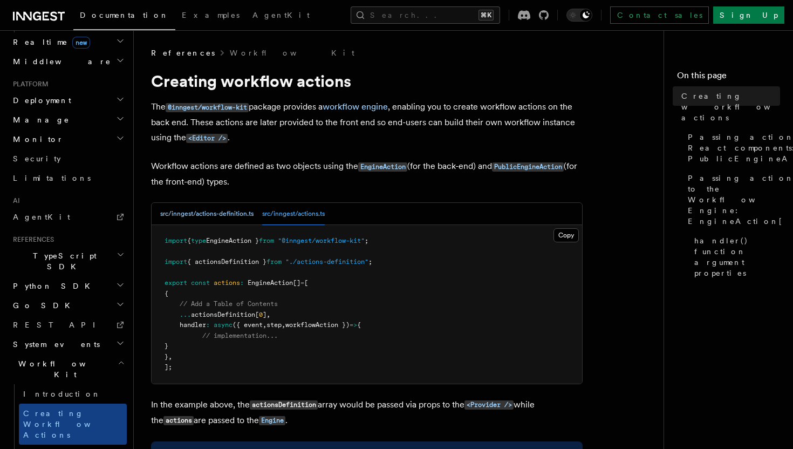
click at [213, 215] on button "src/inngest/actions-definition.ts" at bounding box center [206, 214] width 93 height 22
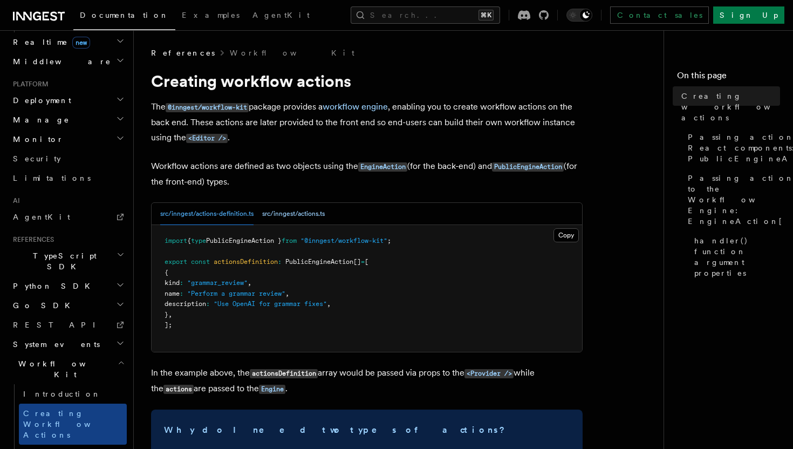
click at [303, 215] on button "src/inngest/actions.ts" at bounding box center [293, 214] width 63 height 22
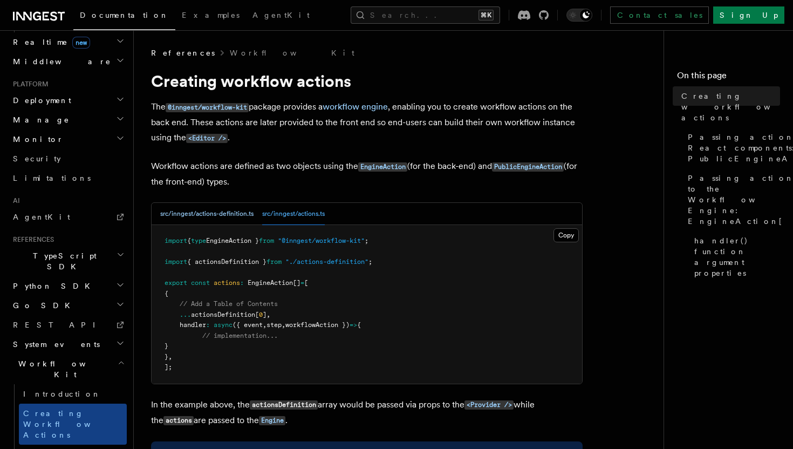
click at [235, 218] on button "src/inngest/actions-definition.ts" at bounding box center [206, 214] width 93 height 22
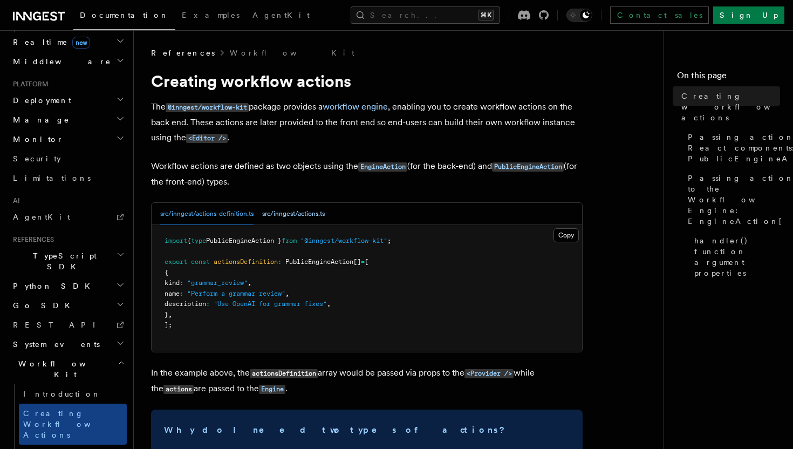
click at [283, 211] on button "src/inngest/actions.ts" at bounding box center [293, 214] width 63 height 22
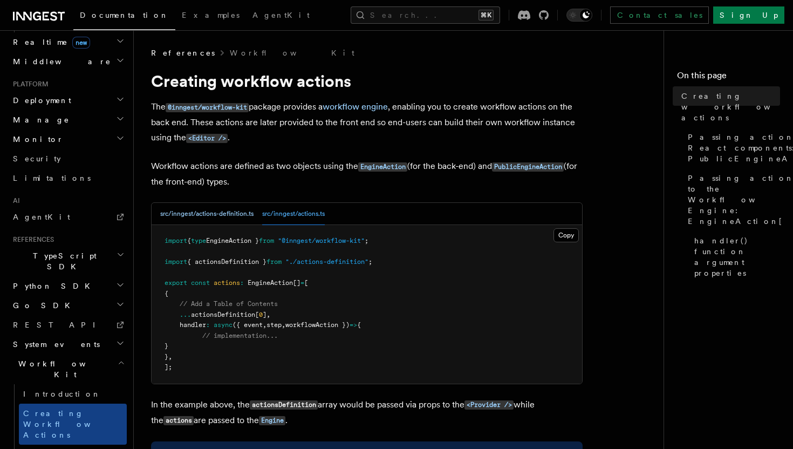
click at [237, 218] on button "src/inngest/actions-definition.ts" at bounding box center [206, 214] width 93 height 22
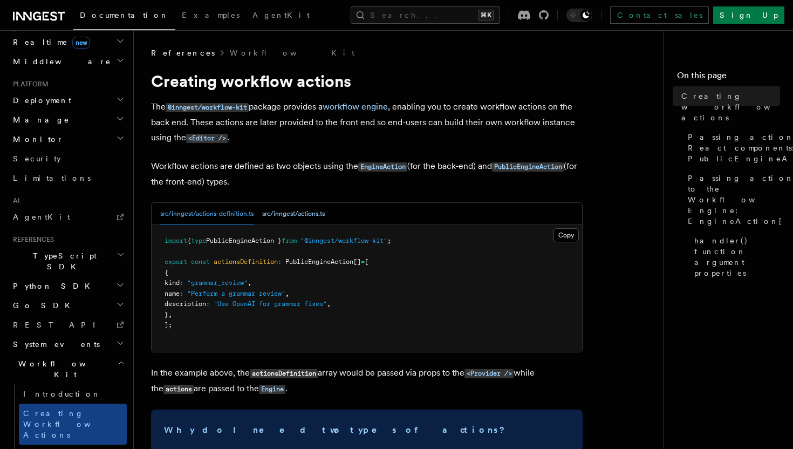
click at [275, 219] on button "src/inngest/actions.ts" at bounding box center [293, 214] width 63 height 22
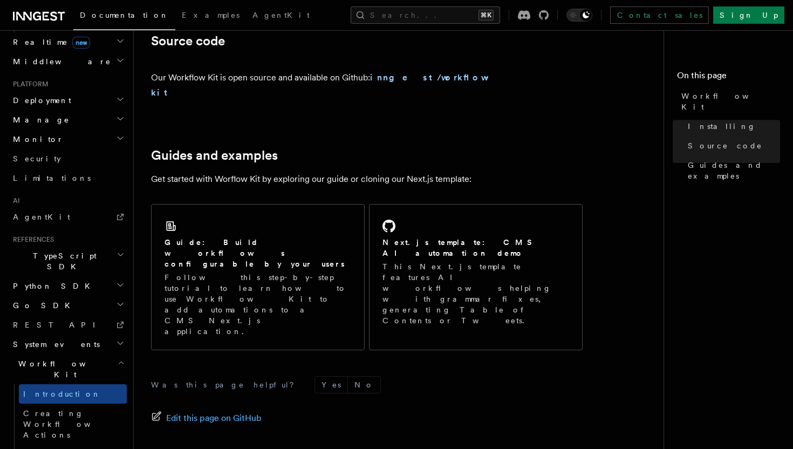
scroll to position [673, 0]
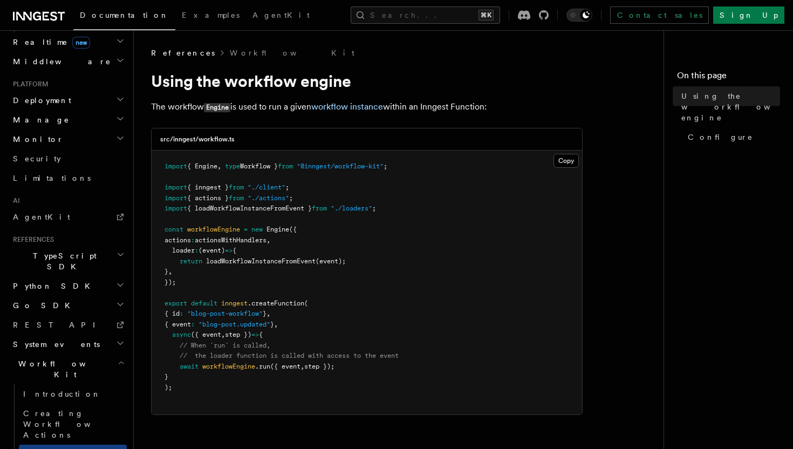
scroll to position [28, 0]
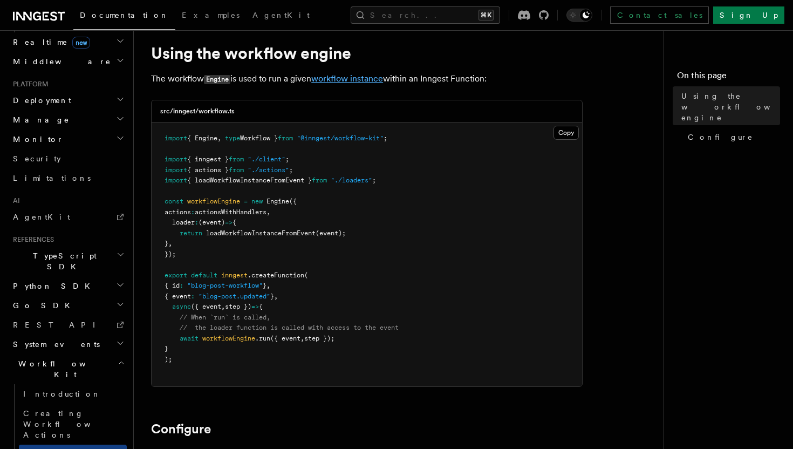
click at [373, 77] on link "workflow instance" at bounding box center [347, 78] width 72 height 10
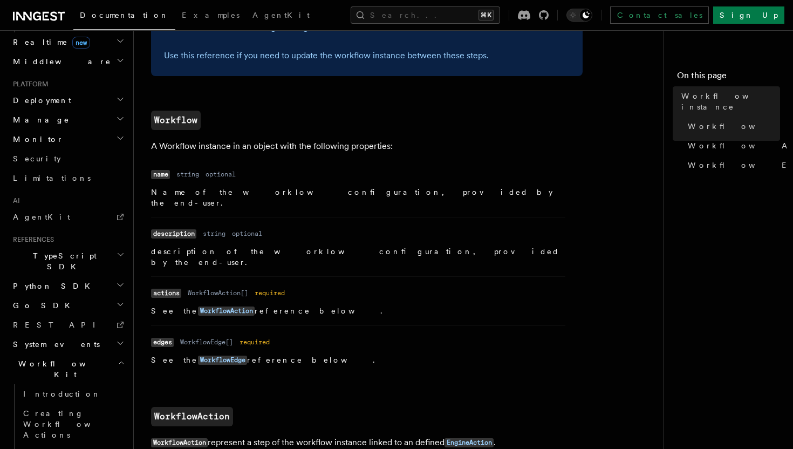
scroll to position [516, 0]
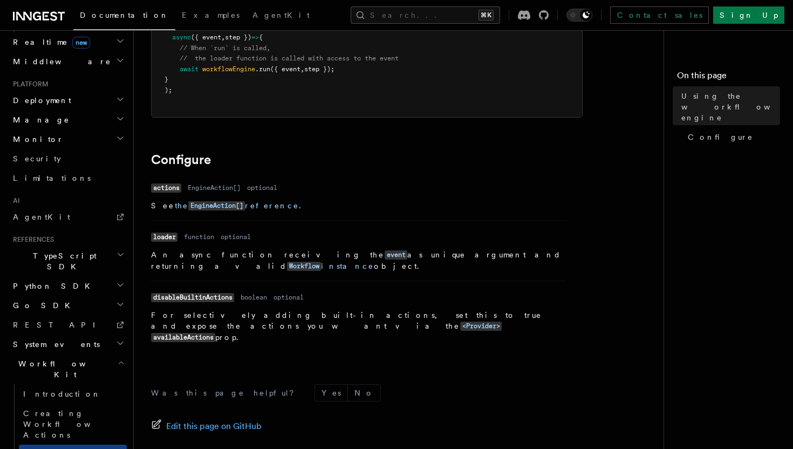
scroll to position [291, 0]
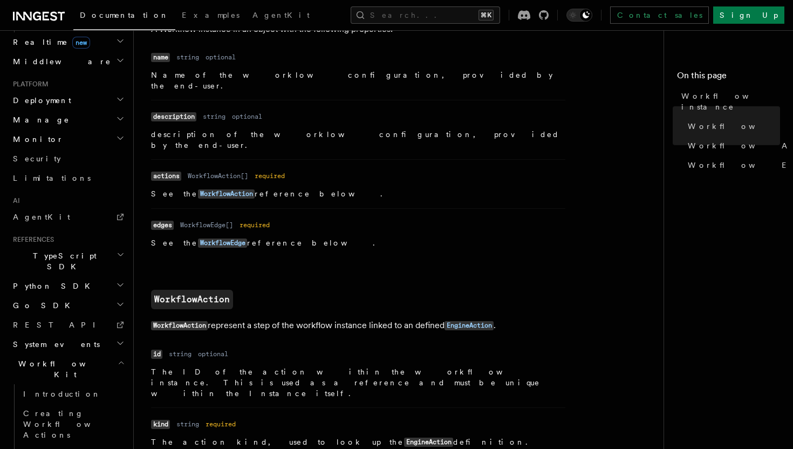
scroll to position [511, 0]
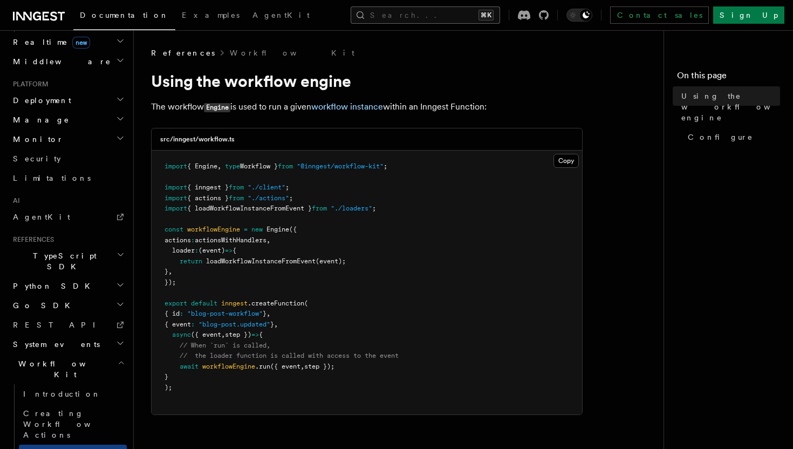
click at [443, 7] on button "Search... ⌘K" at bounding box center [425, 14] width 149 height 17
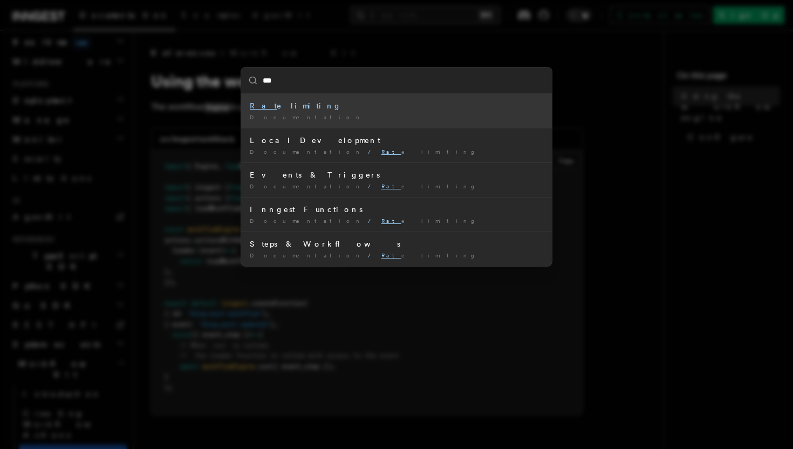
type input "****"
click at [379, 108] on div "Rate limiting" at bounding box center [397, 105] width 294 height 11
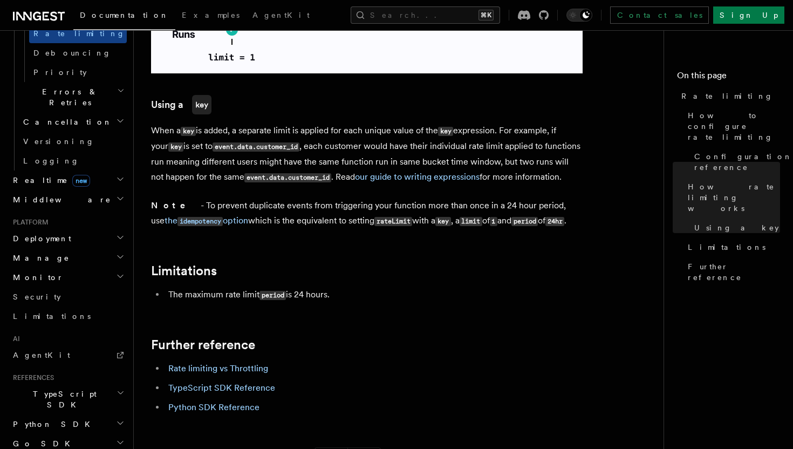
scroll to position [1609, 0]
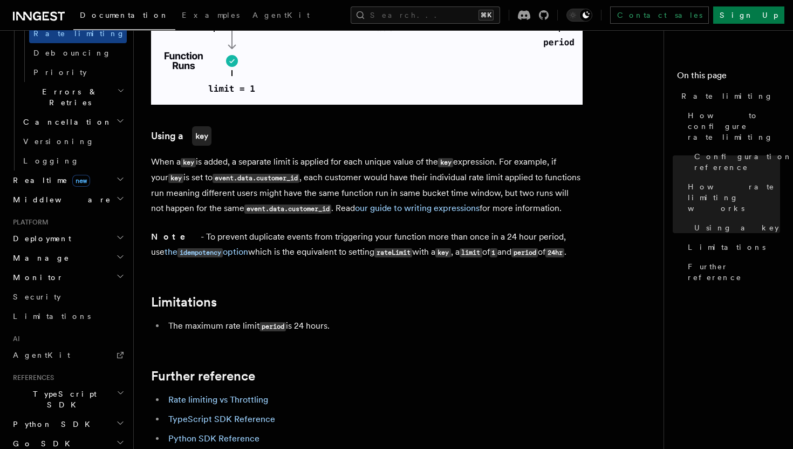
scroll to position [1547, 0]
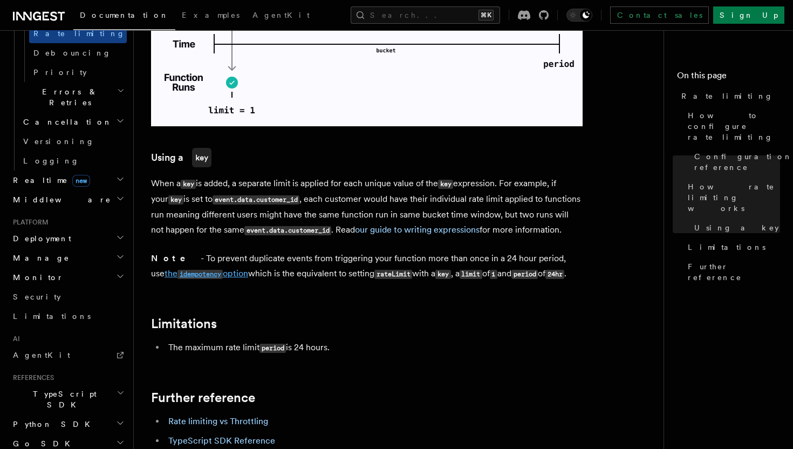
click at [248, 268] on link "the idempotency option" at bounding box center [207, 273] width 84 height 10
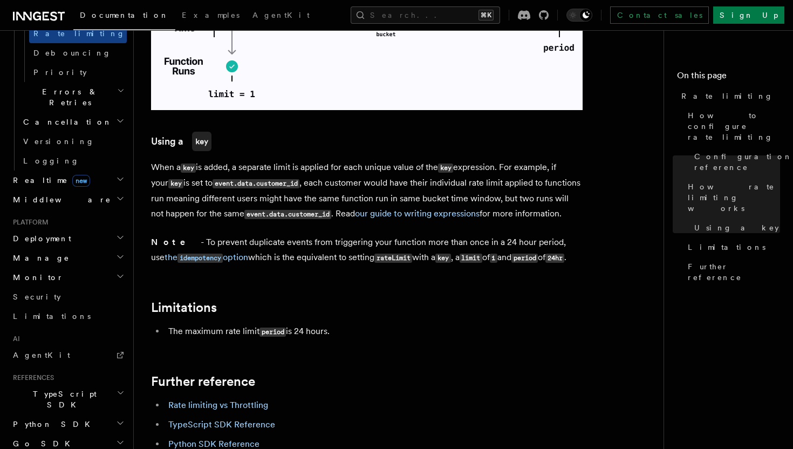
scroll to position [1555, 0]
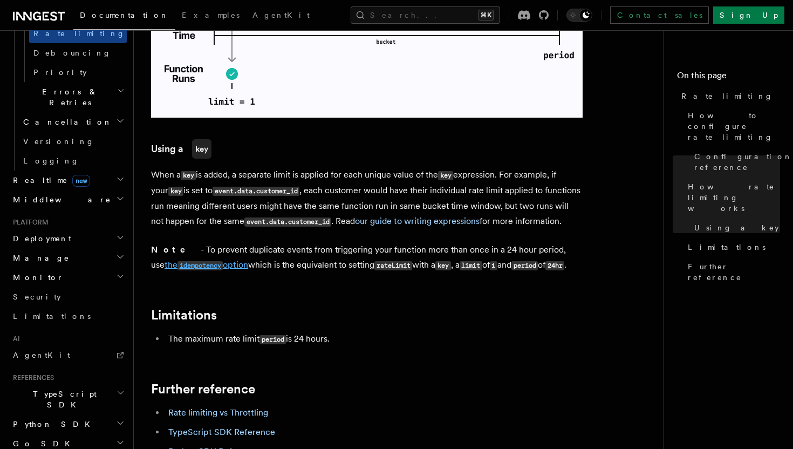
click at [216, 260] on link "the idempotency option" at bounding box center [207, 265] width 84 height 10
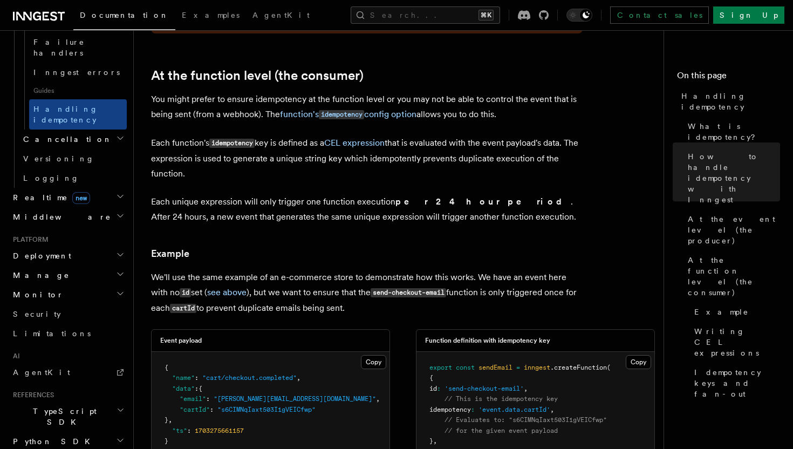
scroll to position [1244, 0]
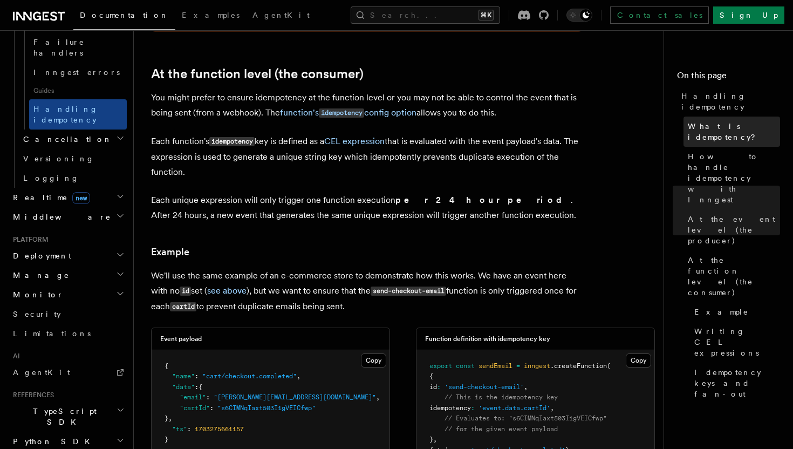
click at [710, 121] on span "What is idempotency?" at bounding box center [734, 132] width 92 height 22
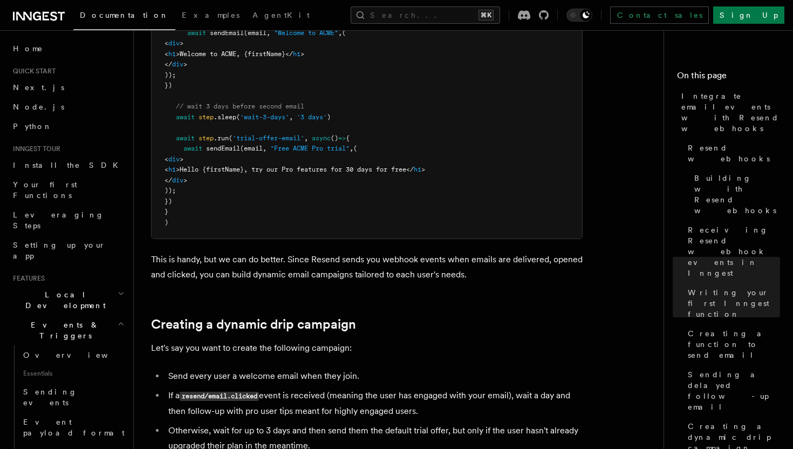
scroll to position [6498, 0]
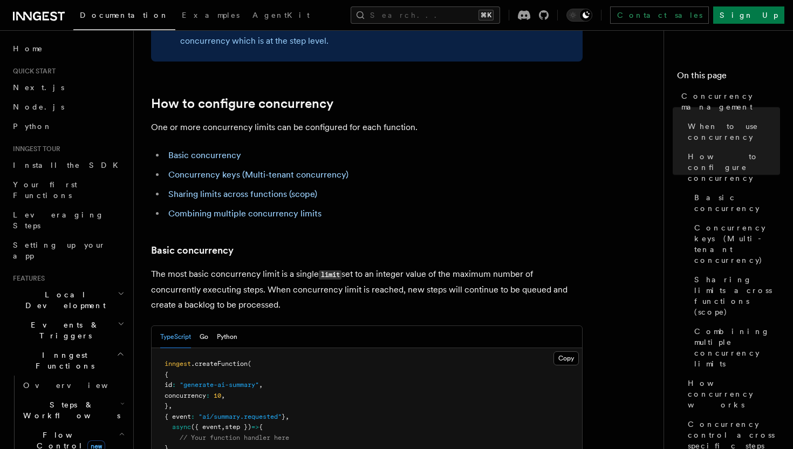
scroll to position [536, 0]
